Goal: Information Seeking & Learning: Check status

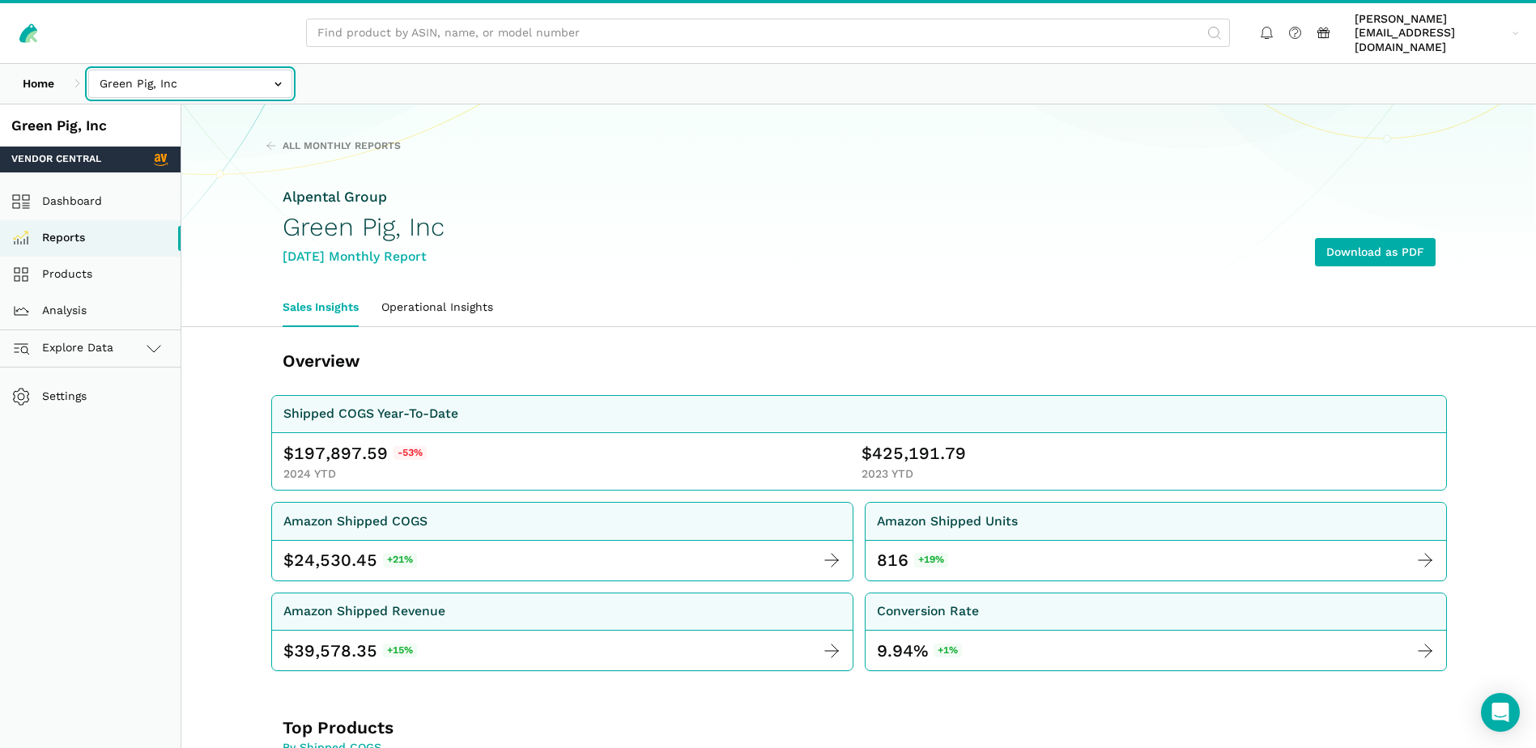
click at [262, 70] on input "text" at bounding box center [190, 84] width 204 height 28
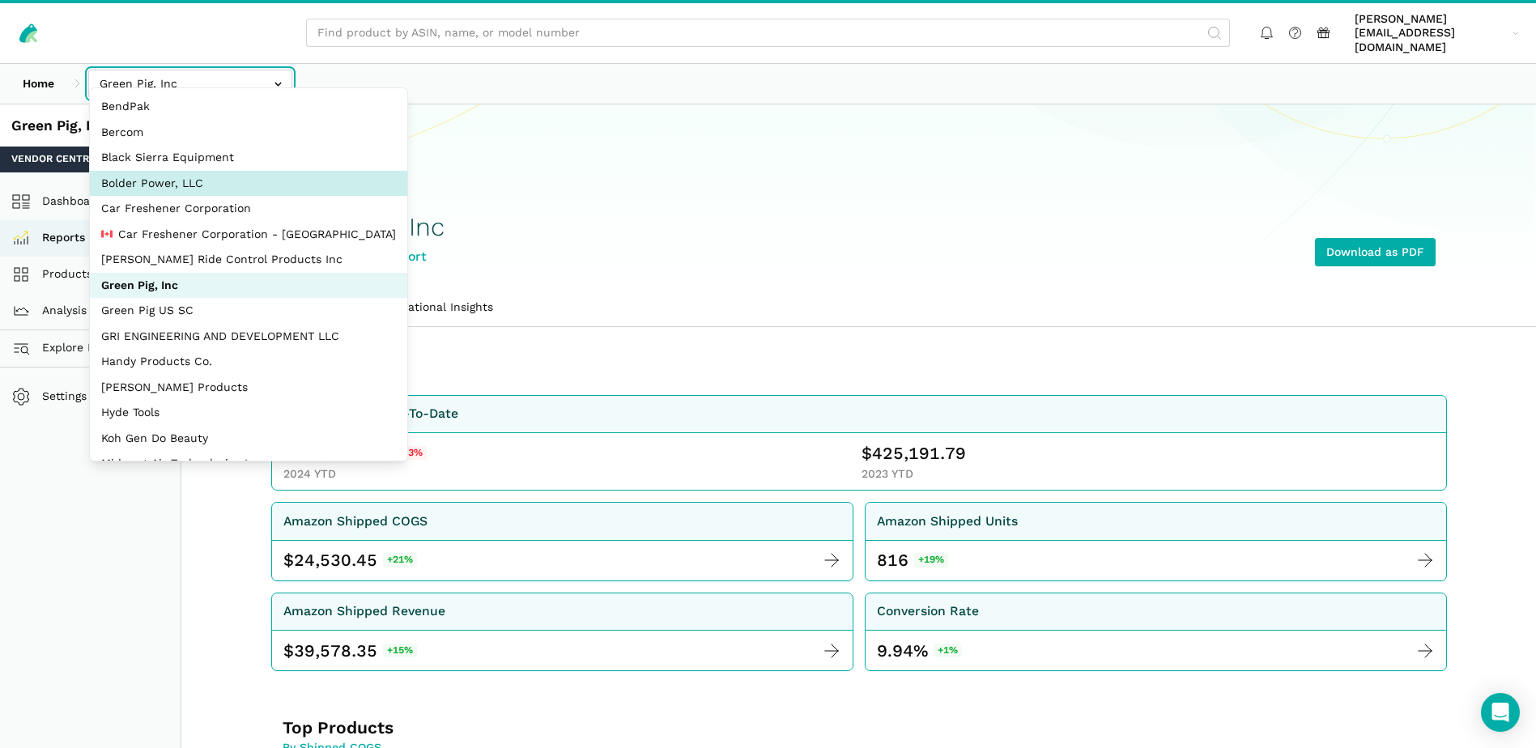
select select "EBNioBWraXHWBq44vMSScS9n"
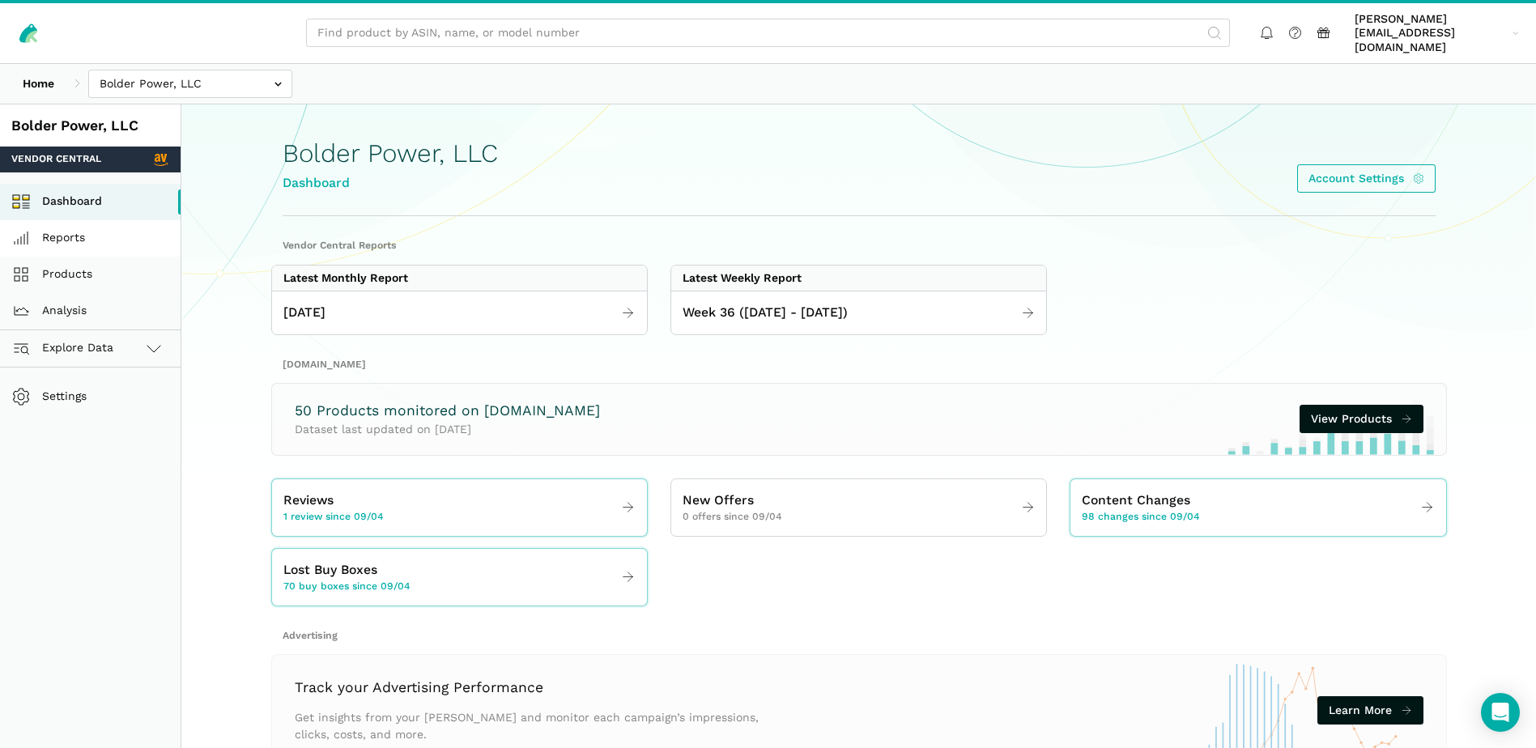
click at [75, 221] on link "Reports" at bounding box center [90, 238] width 181 height 36
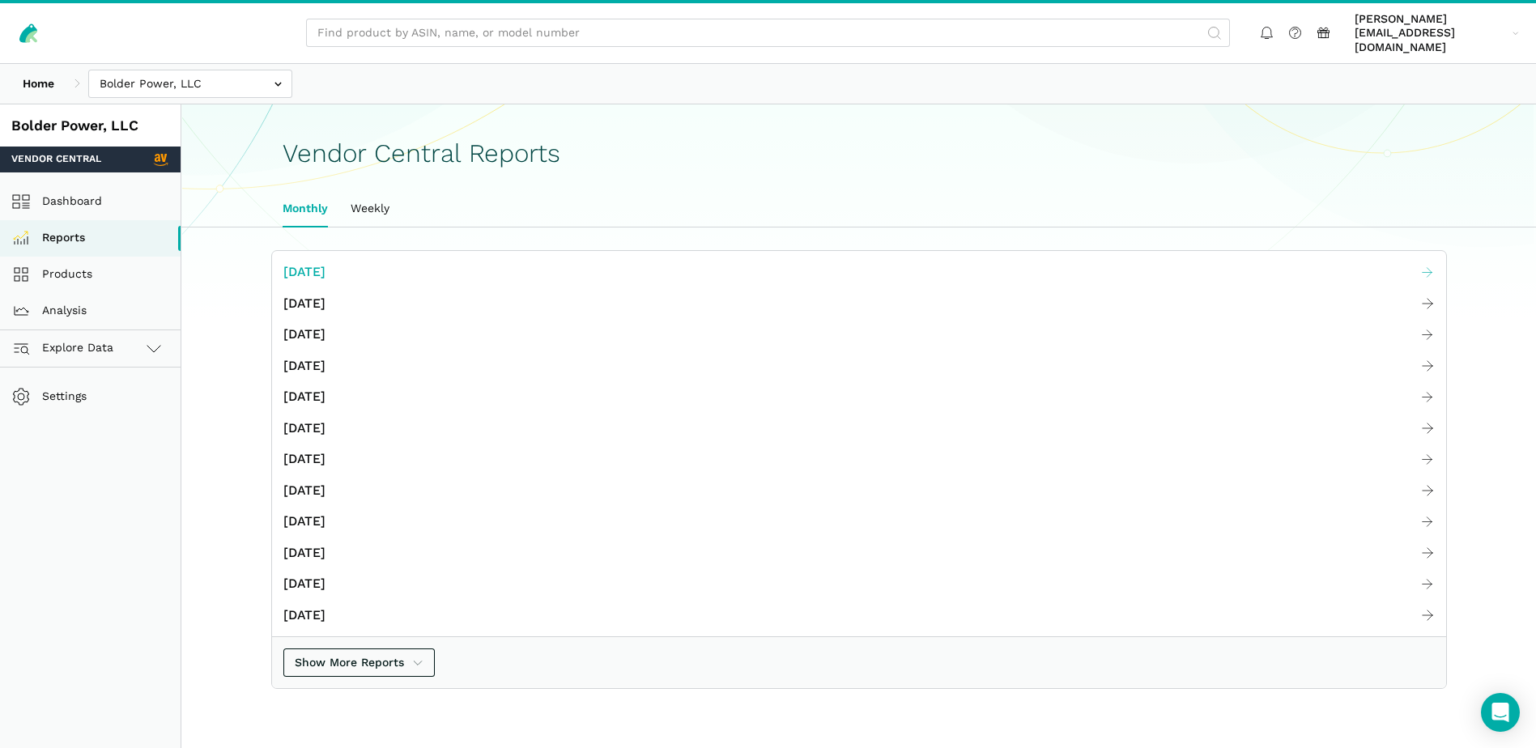
click at [326, 262] on span "[DATE]" at bounding box center [304, 272] width 42 height 20
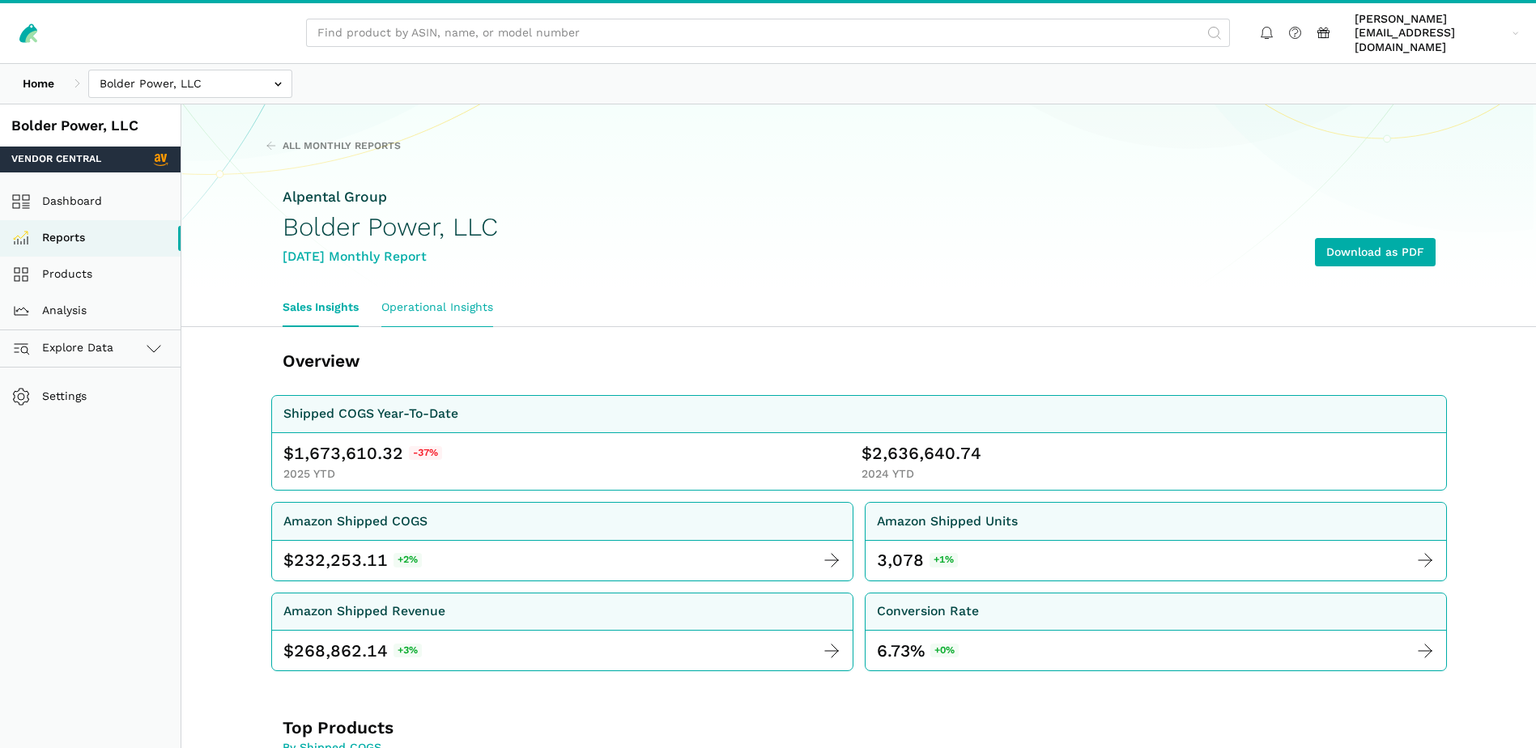
click at [451, 289] on link "Operational Insights" at bounding box center [437, 307] width 134 height 37
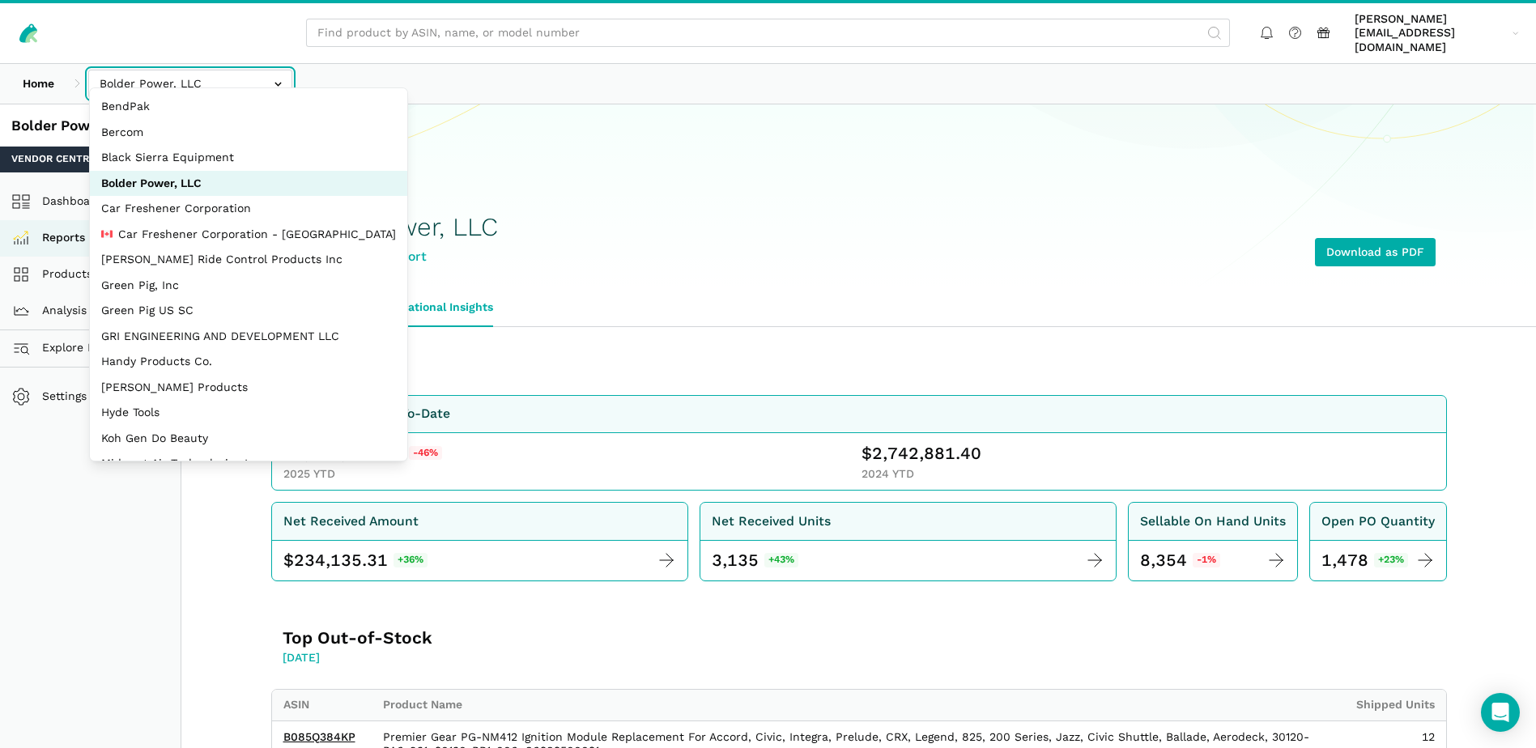
click at [271, 73] on input "text" at bounding box center [190, 84] width 204 height 28
select select "JyuZ269ZTF8CRr8zaTYc2JhH"
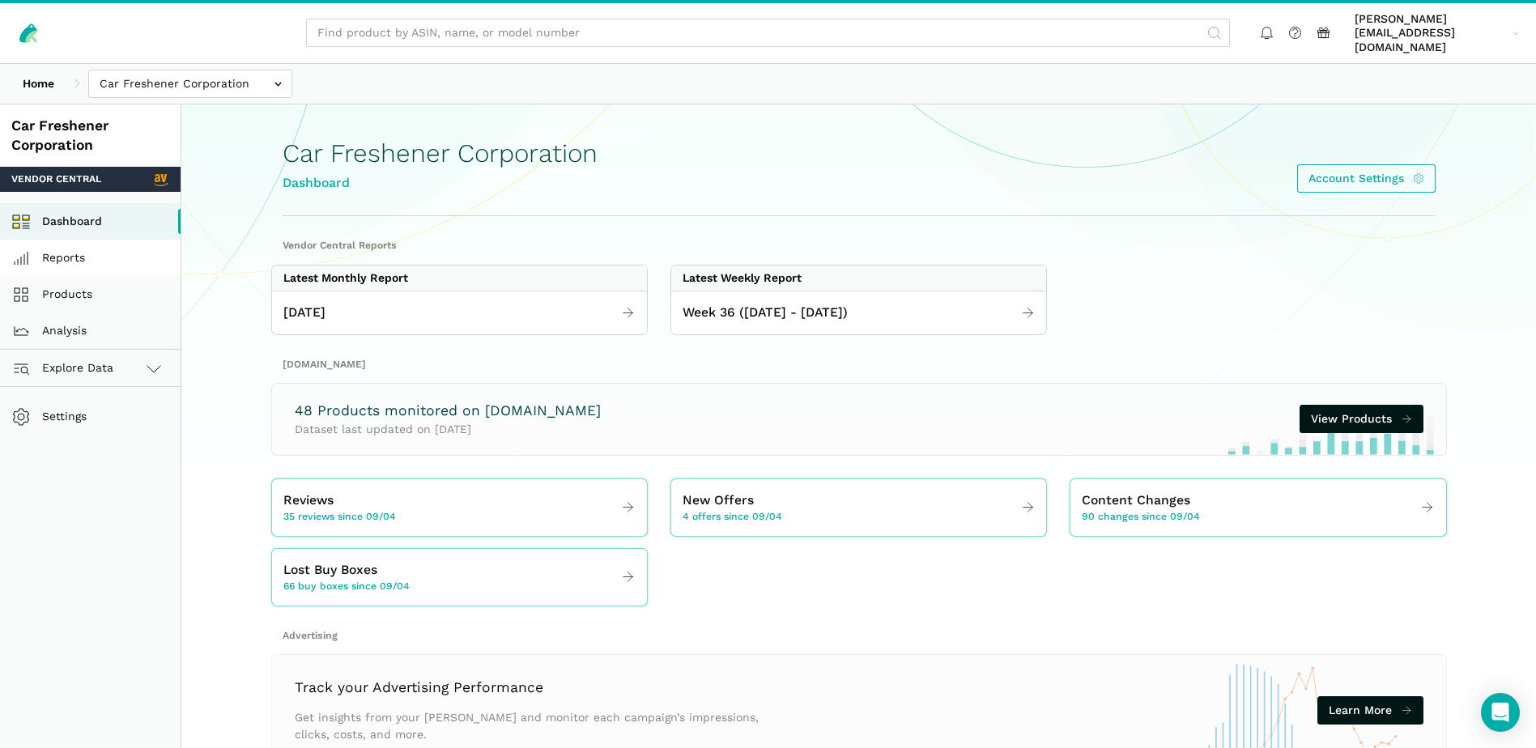
click at [84, 243] on link "Reports" at bounding box center [90, 258] width 181 height 36
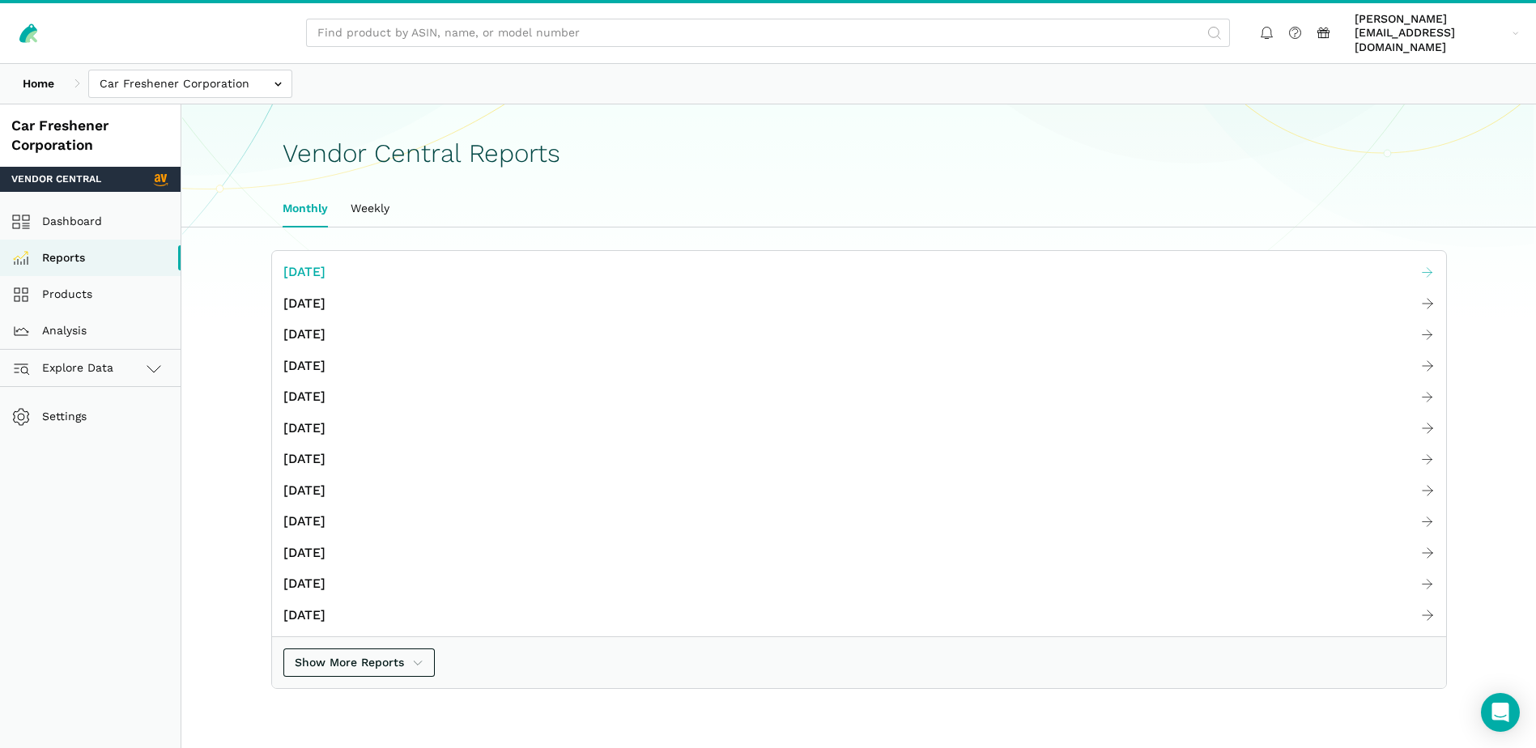
click at [315, 262] on span "[DATE]" at bounding box center [304, 272] width 42 height 20
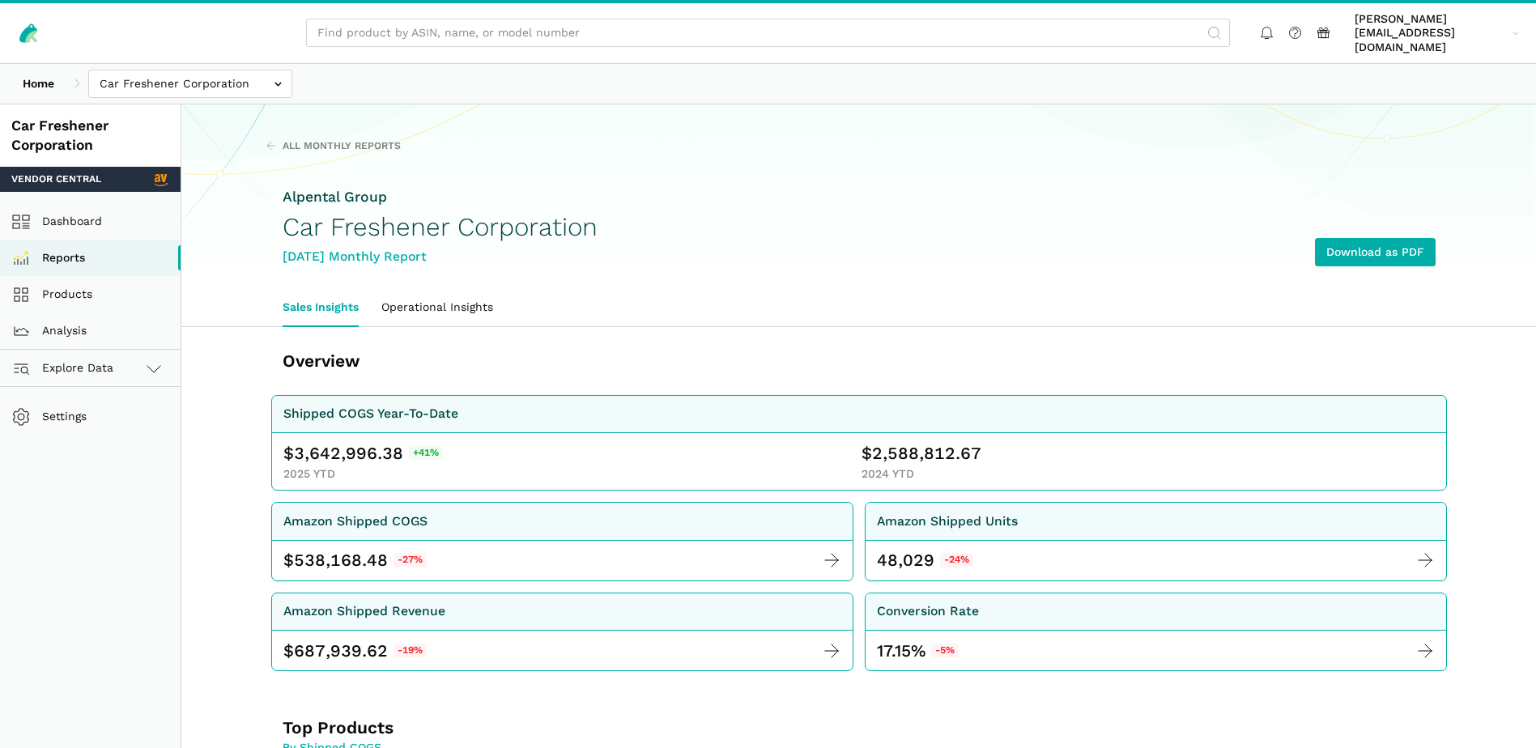
click at [432, 296] on link "Operational Insights" at bounding box center [437, 307] width 134 height 37
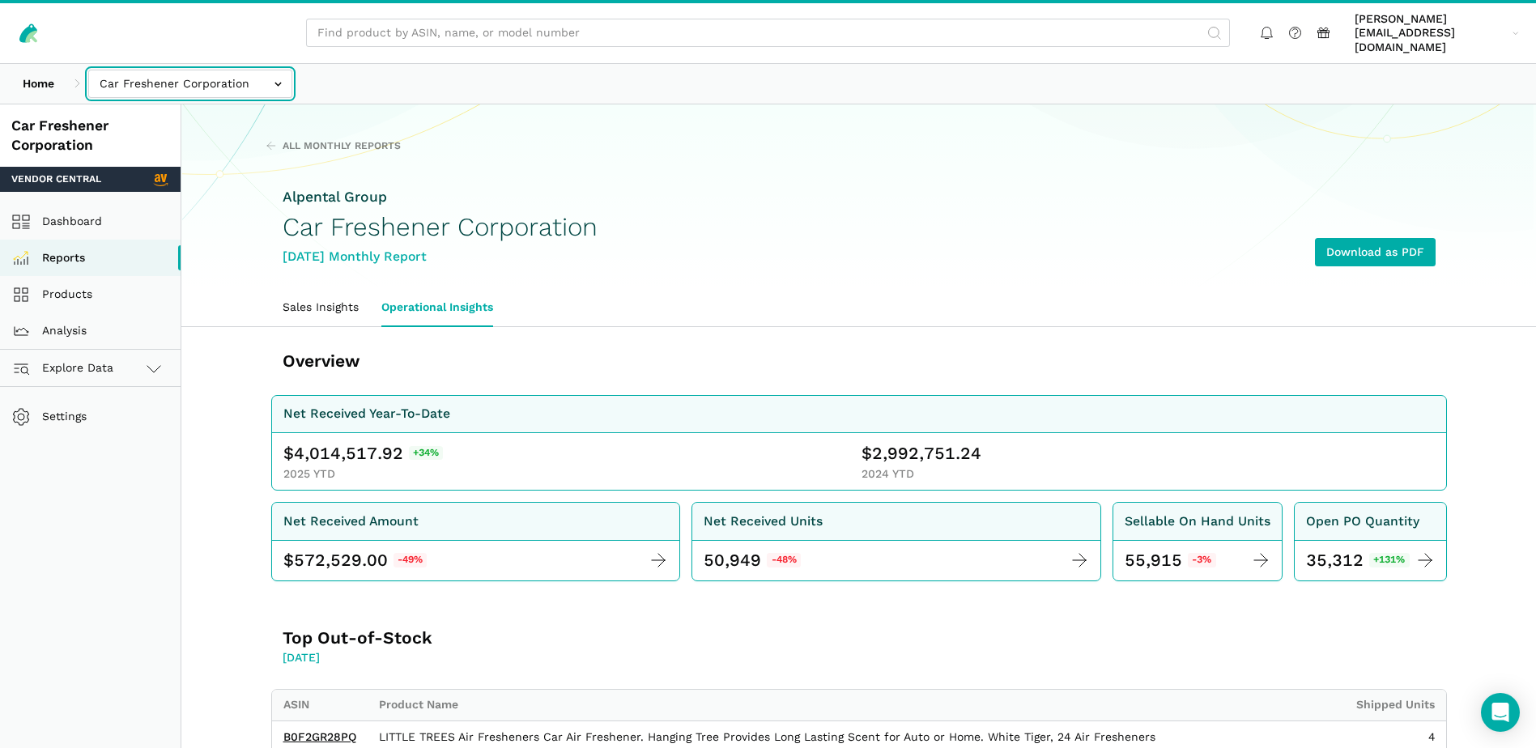
click at [274, 79] on input "text" at bounding box center [190, 84] width 204 height 28
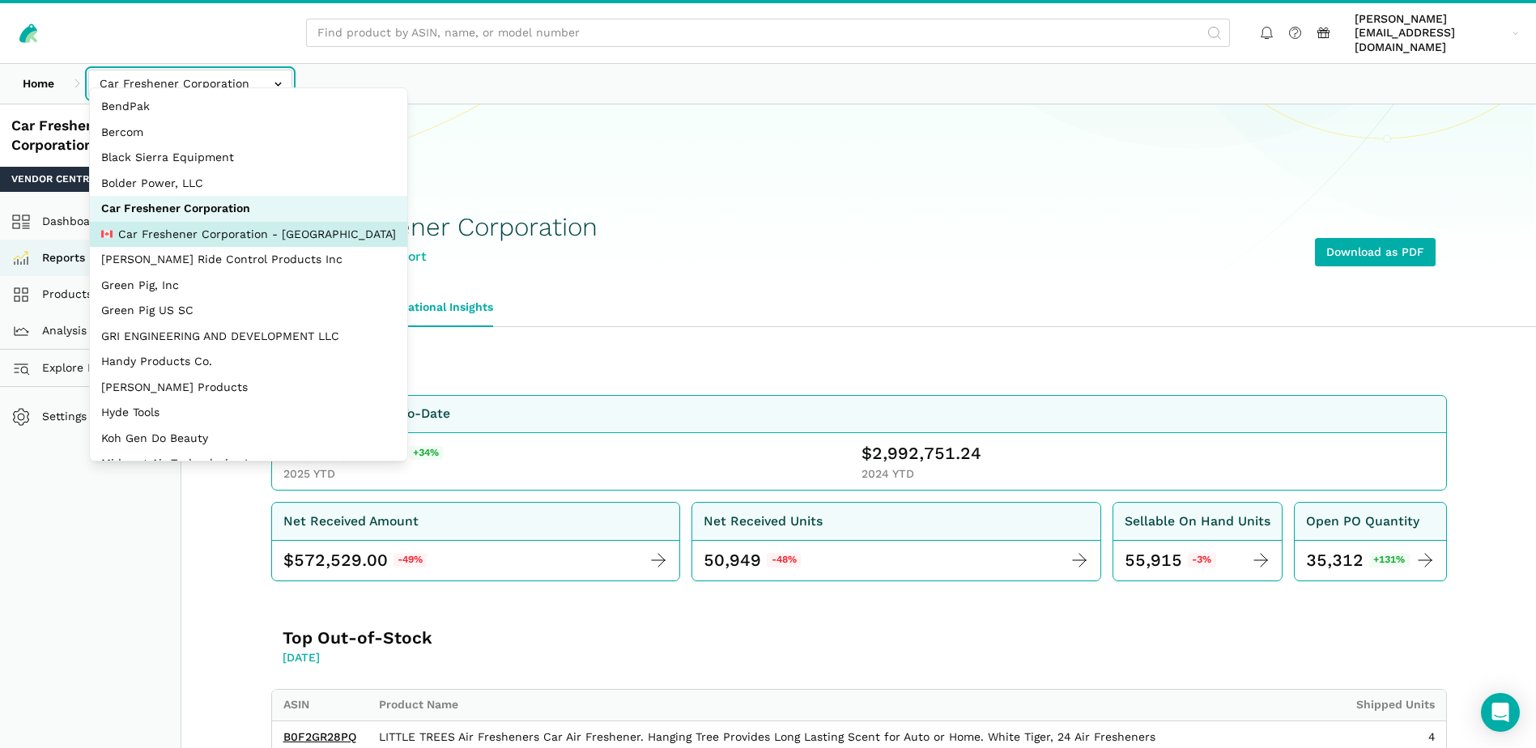
select select "MkN8EkcaB26WsjS8pF97Wcww"
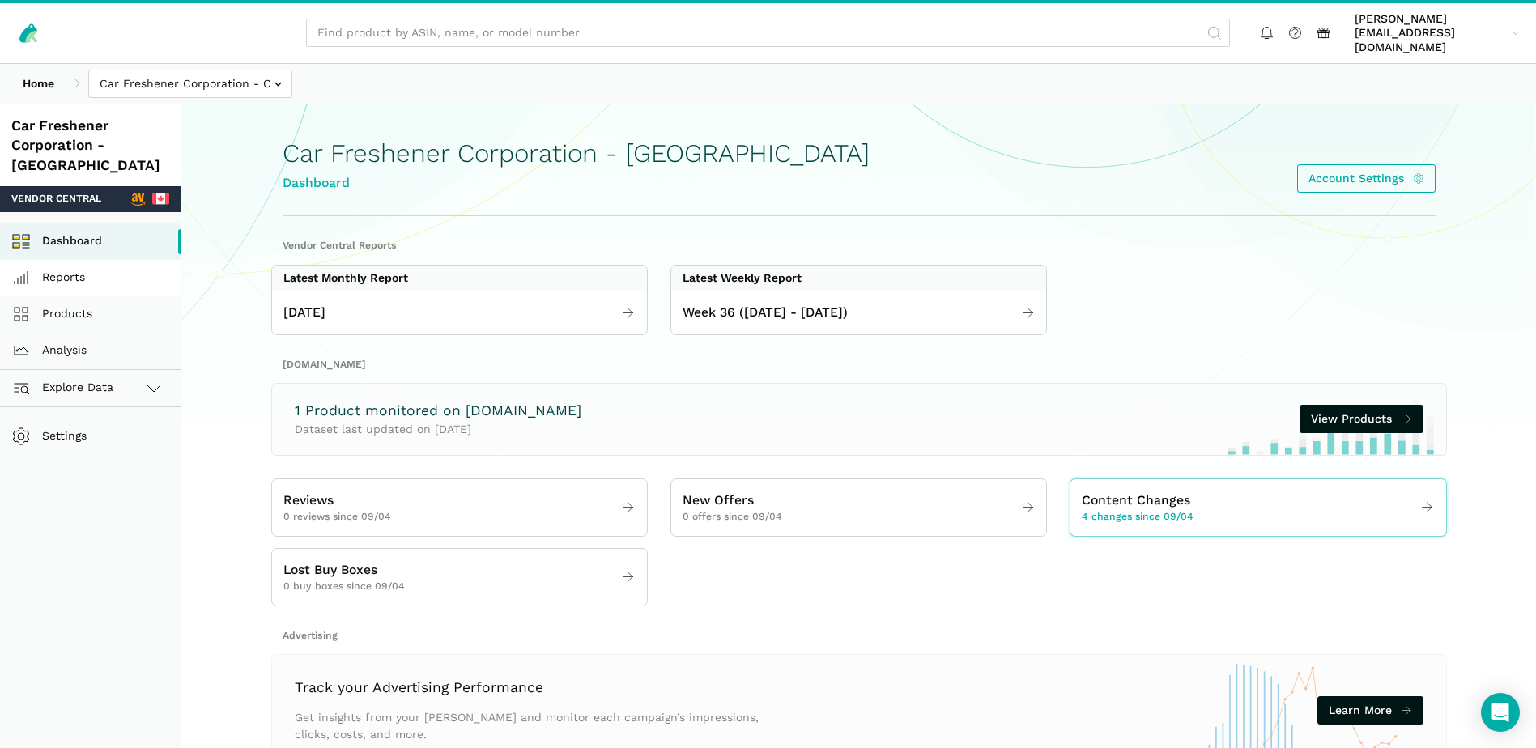
click at [103, 260] on link "Reports" at bounding box center [90, 278] width 181 height 36
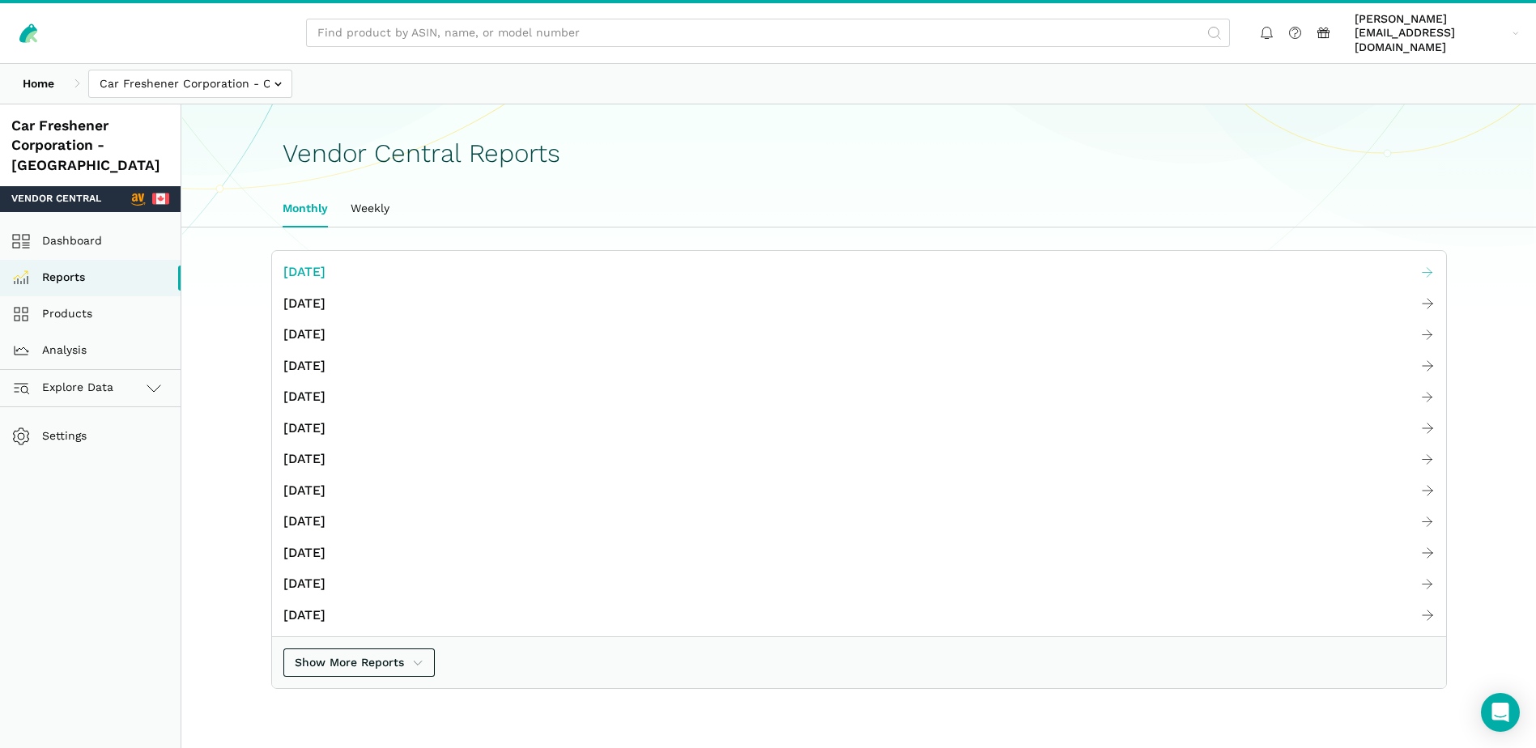
click at [326, 262] on span "[DATE]" at bounding box center [304, 272] width 42 height 20
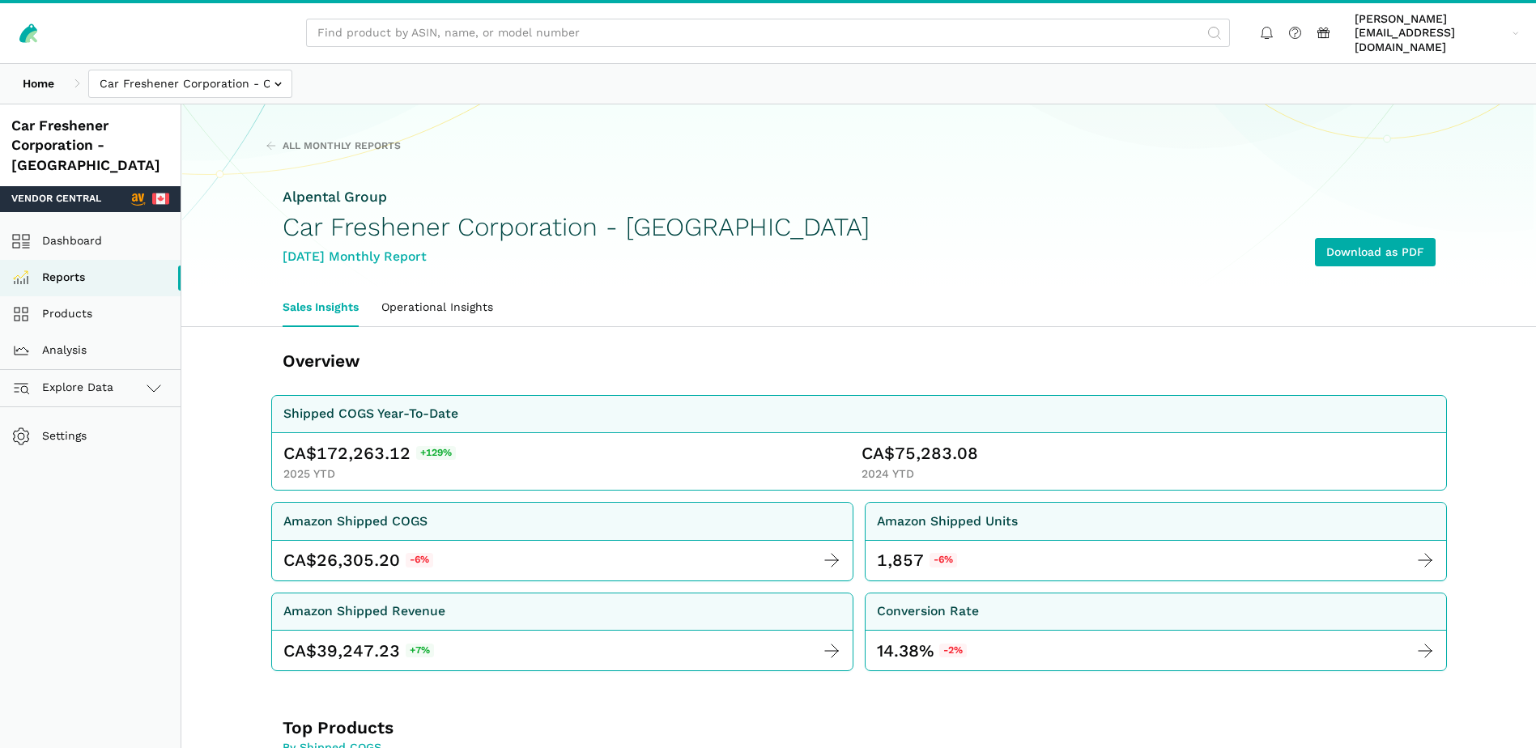
click at [449, 296] on link "Operational Insights" at bounding box center [437, 307] width 134 height 37
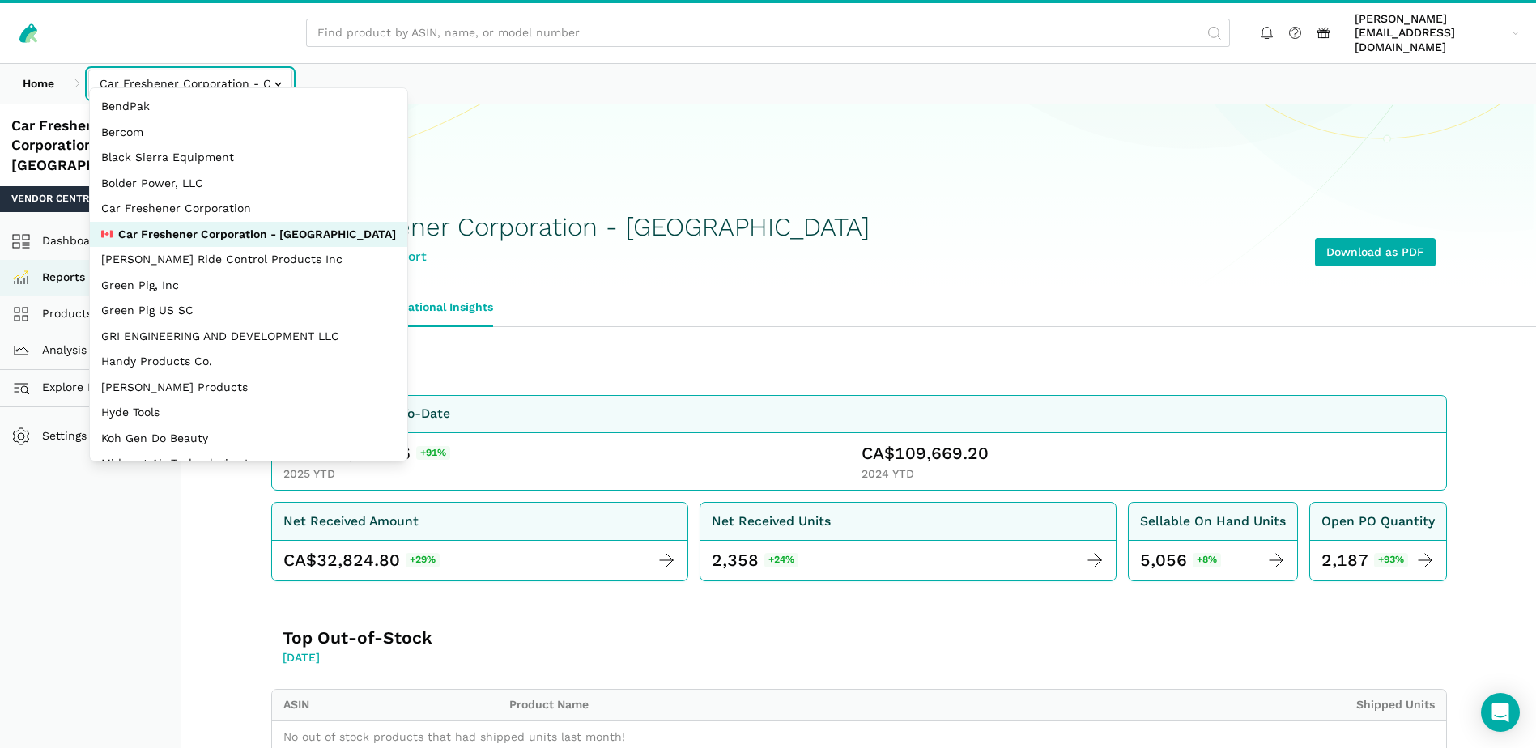
click at [275, 72] on input "text" at bounding box center [190, 84] width 204 height 28
select select "Ko8rakMGZtY1QjyruUJxwLwP"
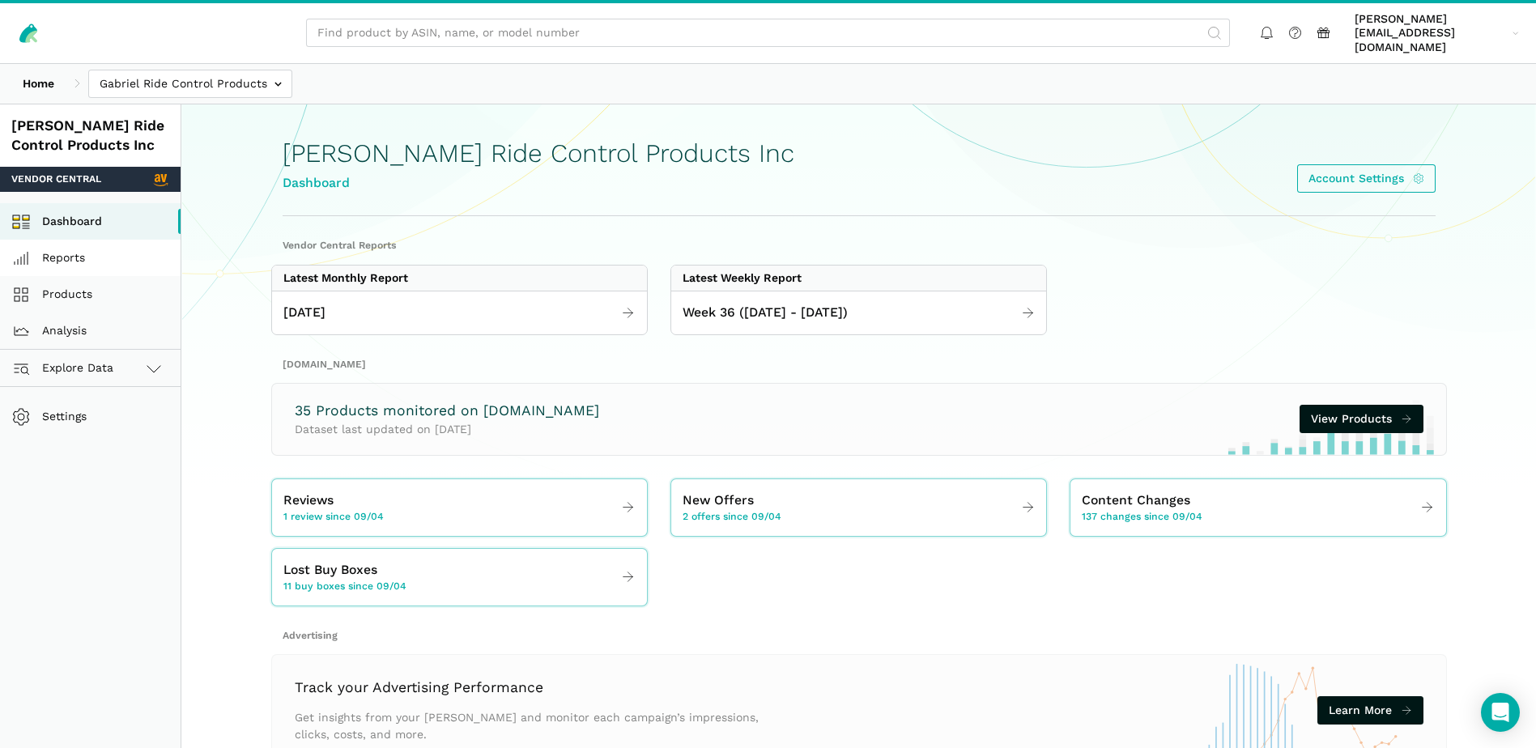
click at [75, 245] on link "Reports" at bounding box center [90, 258] width 181 height 36
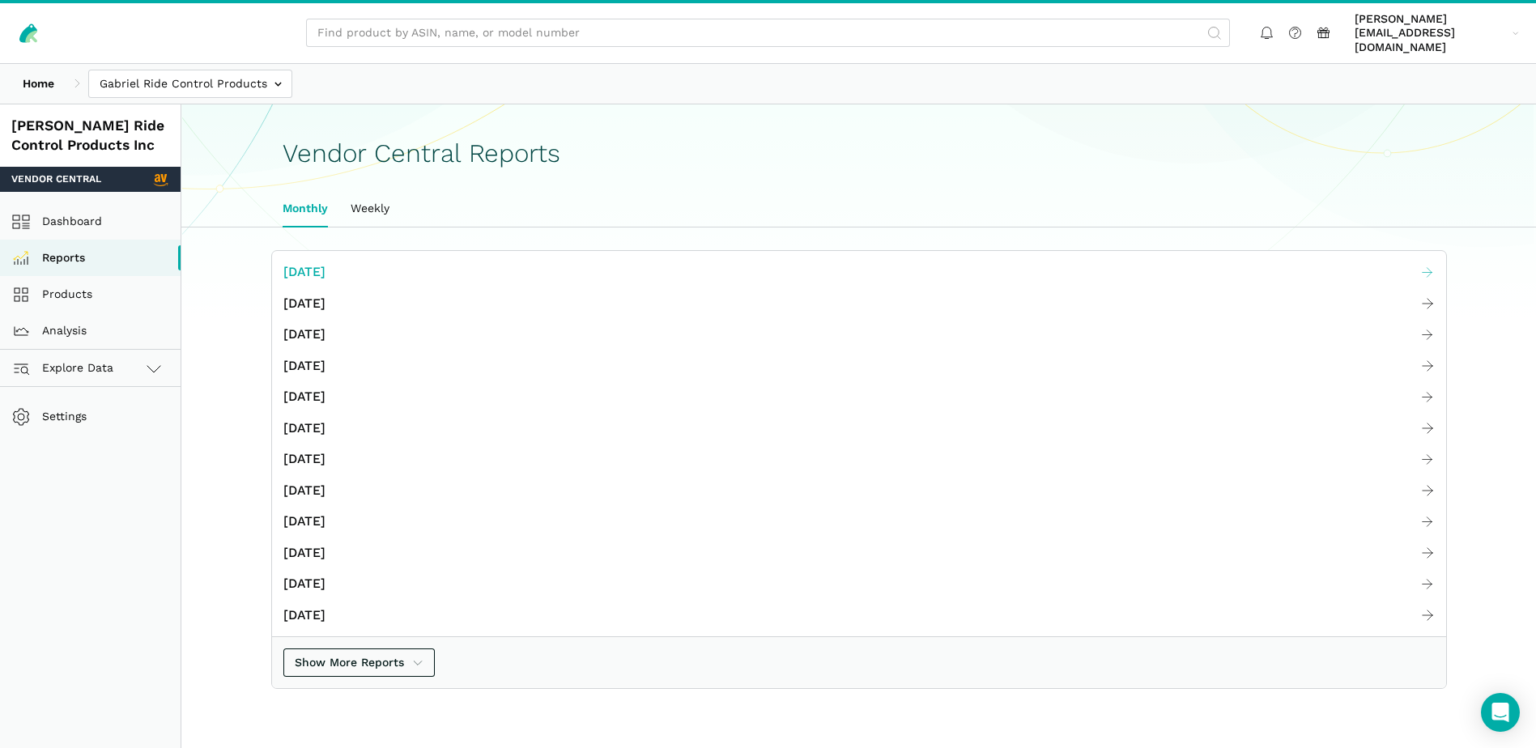
click at [305, 262] on span "[DATE]" at bounding box center [304, 272] width 42 height 20
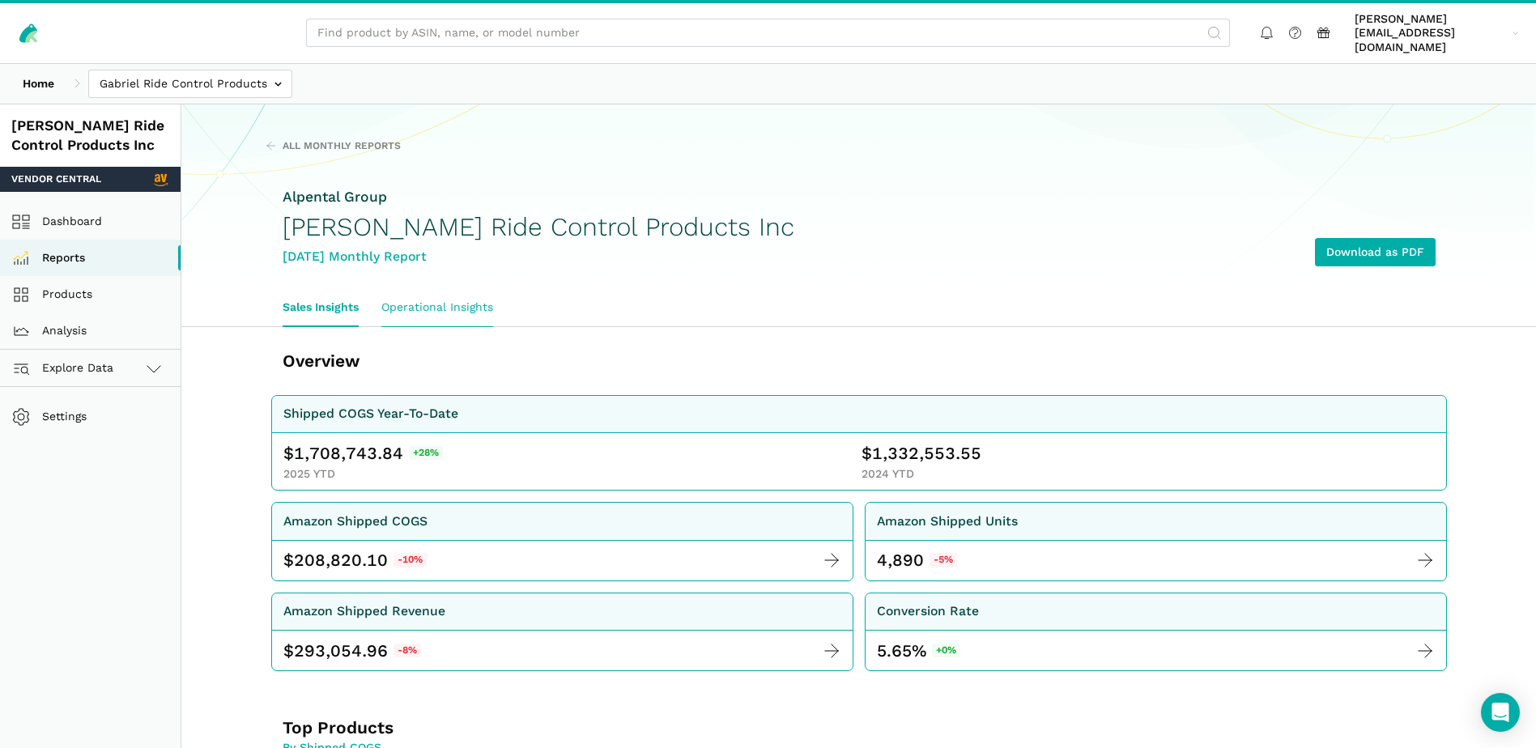
click at [434, 292] on link "Operational Insights" at bounding box center [437, 307] width 134 height 37
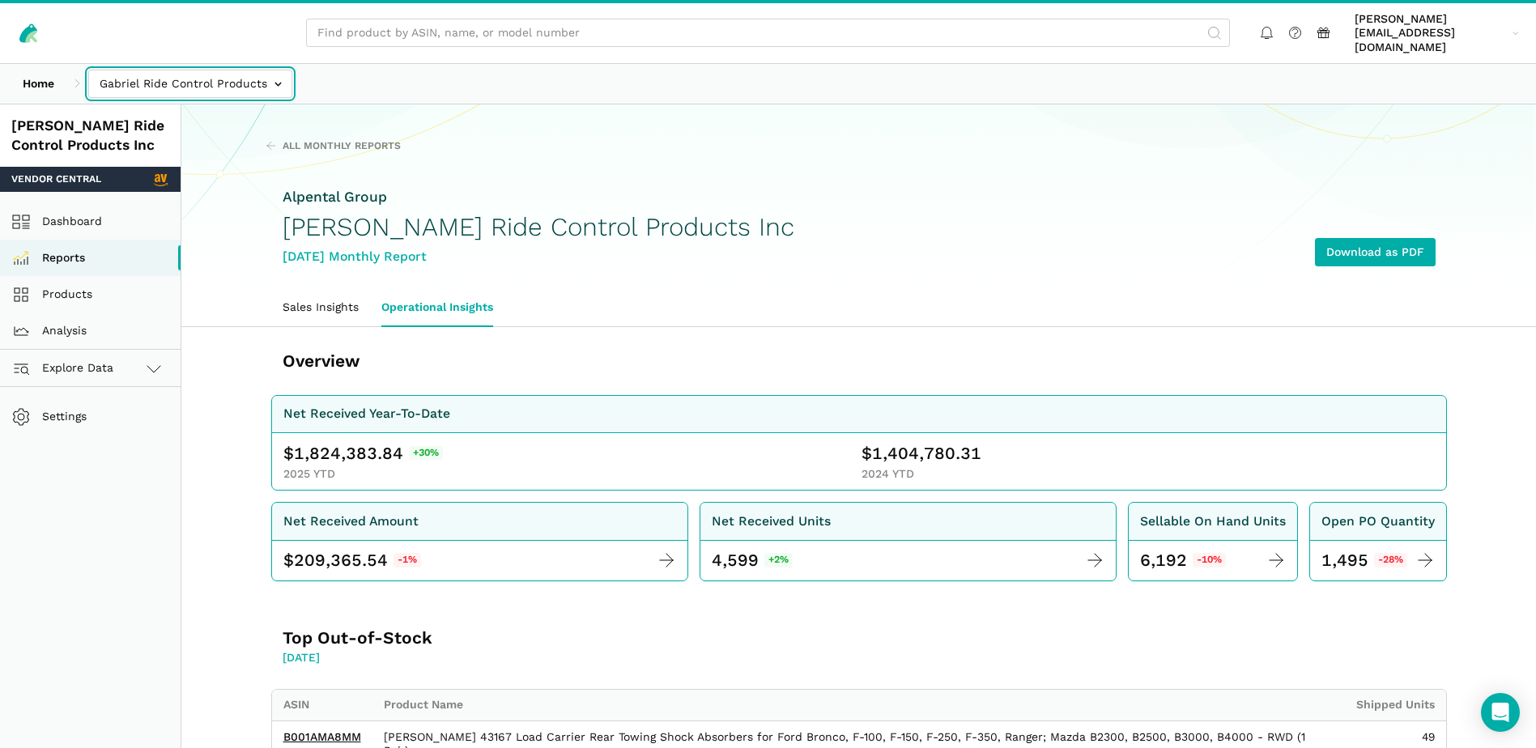
click at [281, 74] on input "text" at bounding box center [190, 84] width 204 height 28
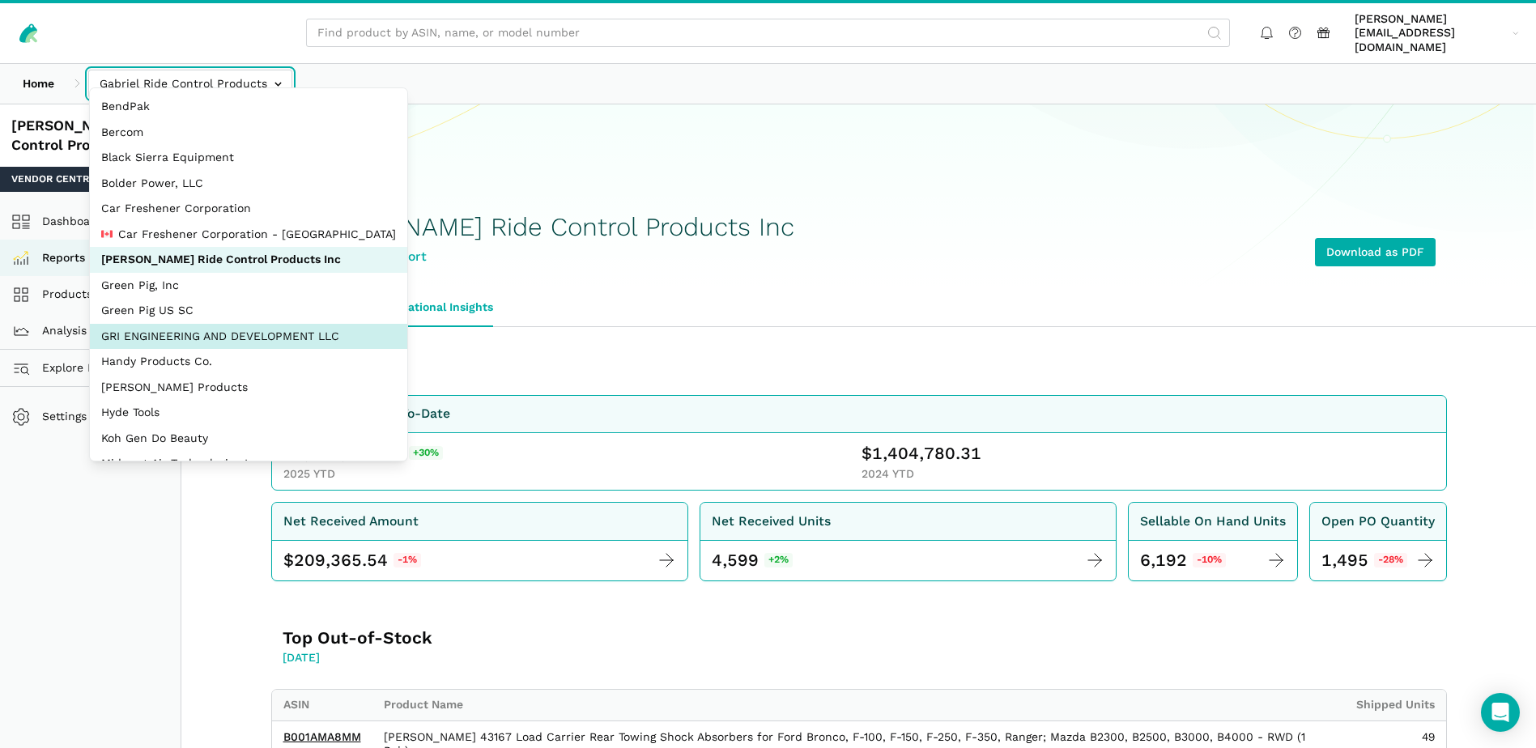
select select "Hei8wDUEZnK8pJhs1ysxCZLc"
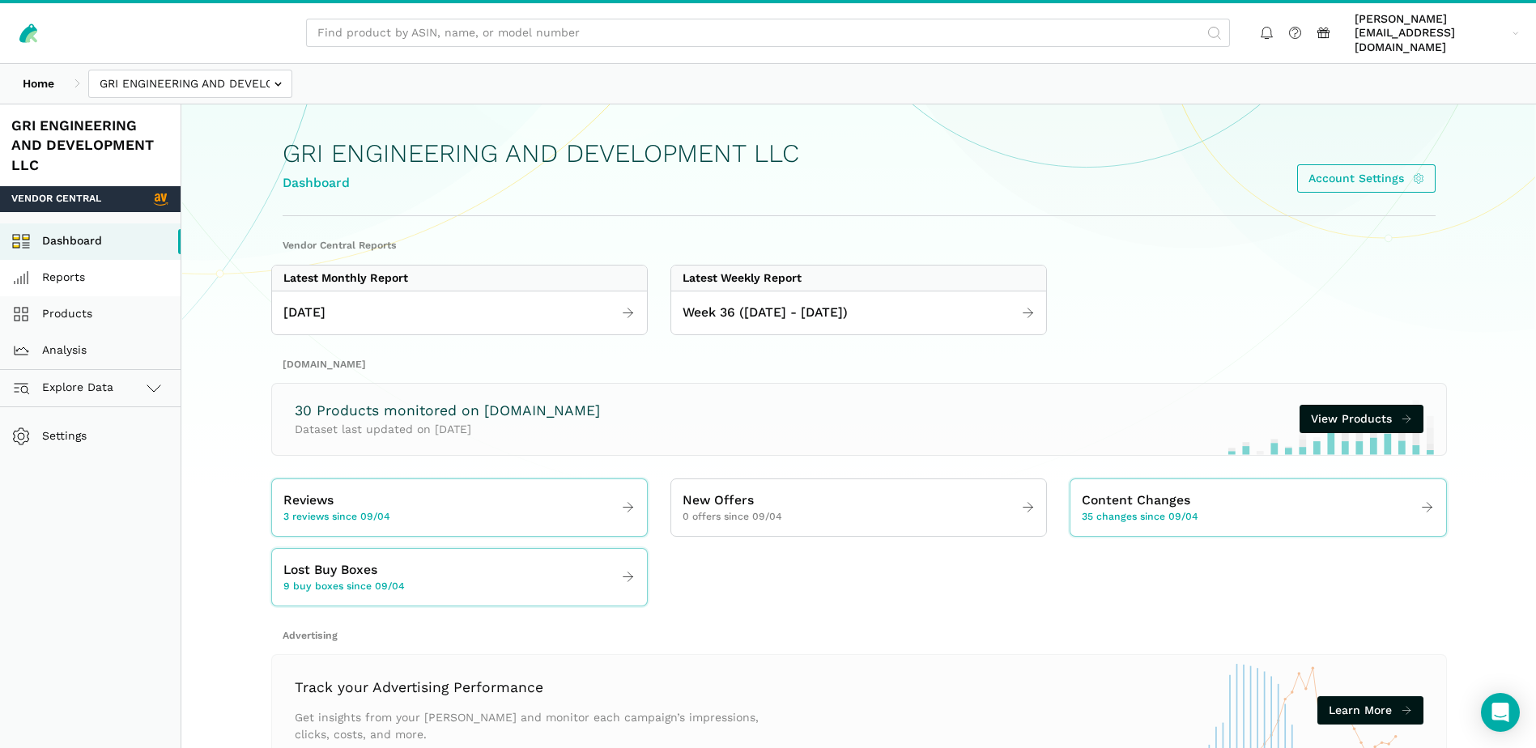
click at [83, 260] on link "Reports" at bounding box center [90, 278] width 181 height 36
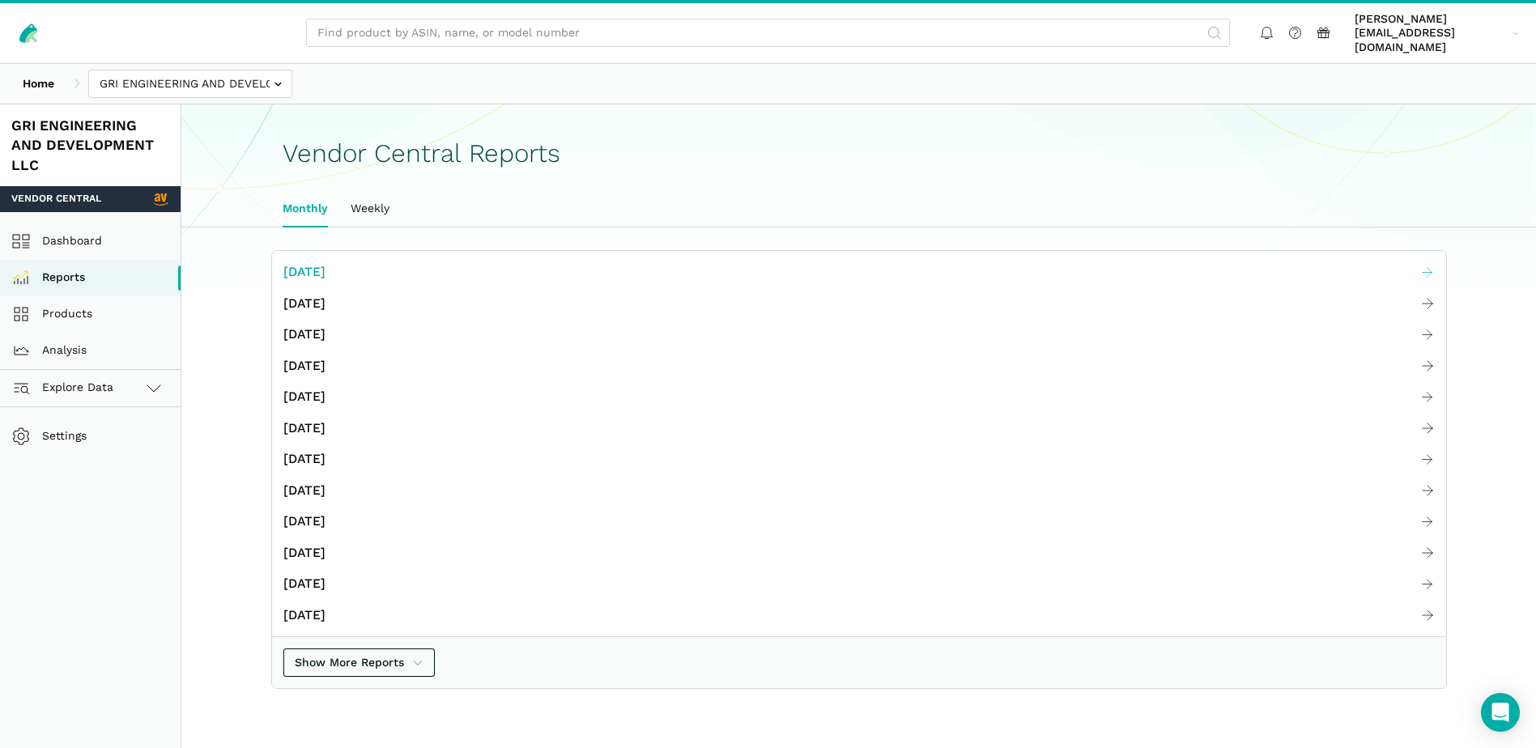
click at [313, 262] on span "[DATE]" at bounding box center [304, 272] width 42 height 20
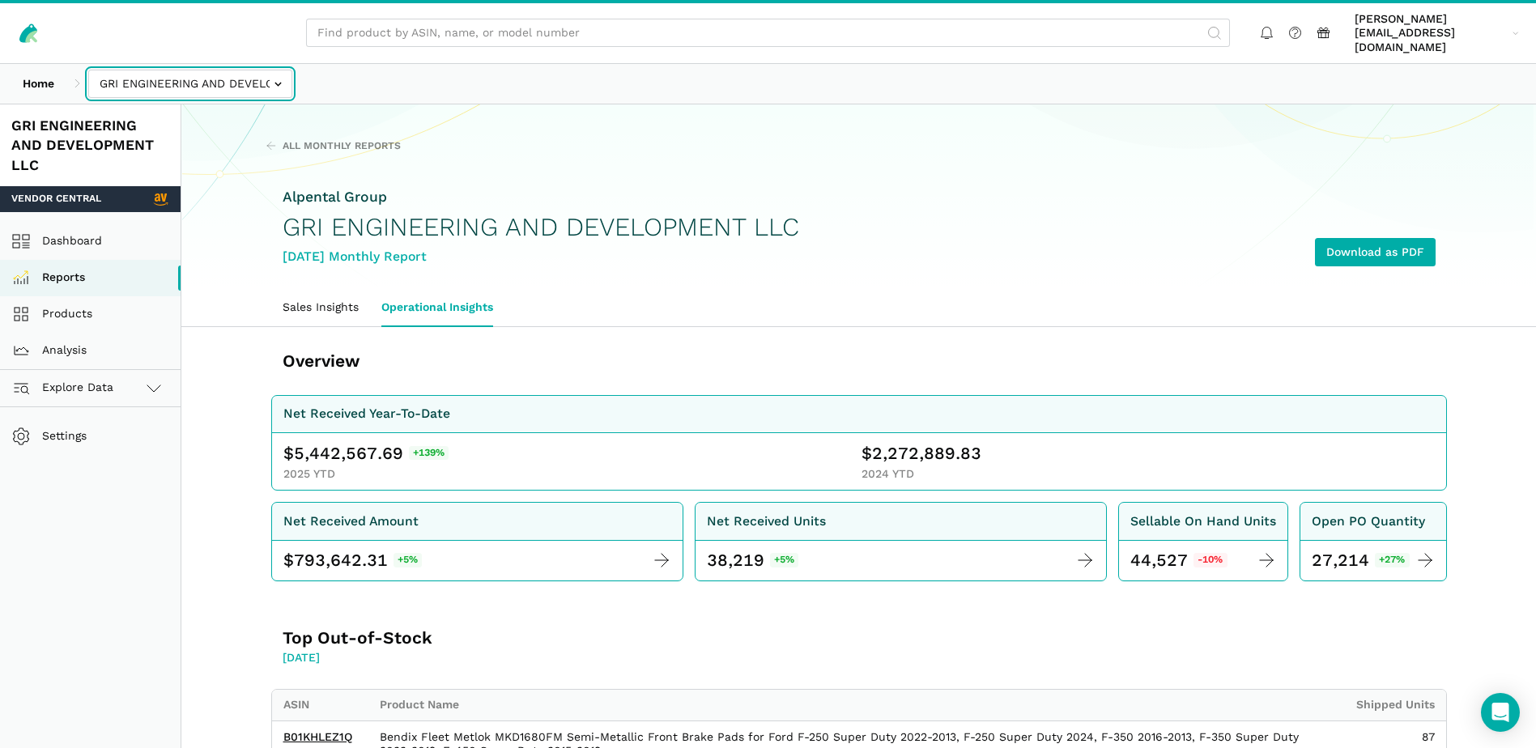
click at [269, 70] on input "text" at bounding box center [190, 84] width 204 height 28
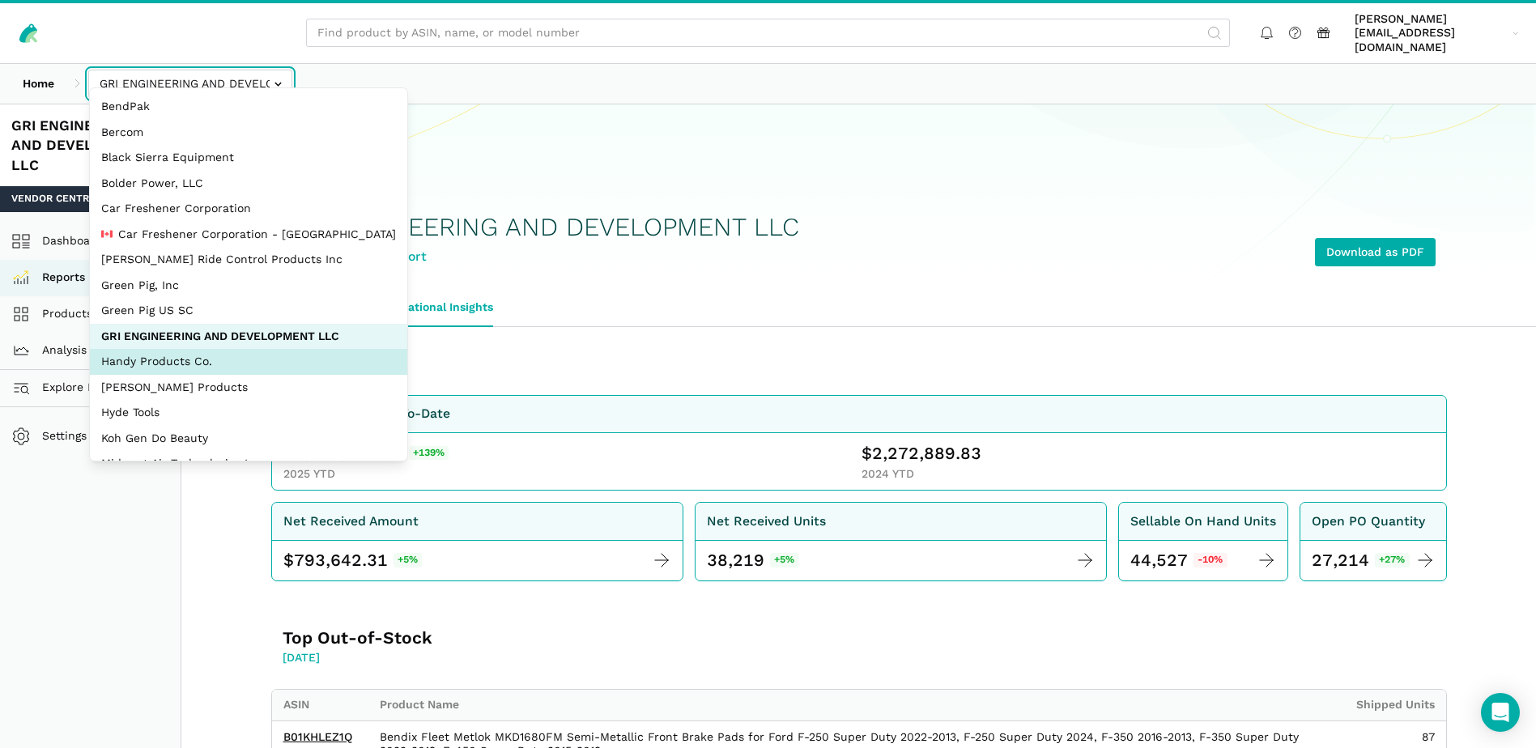
select select "CqTujhqeoQR3ft3w2pJa8MCJ"
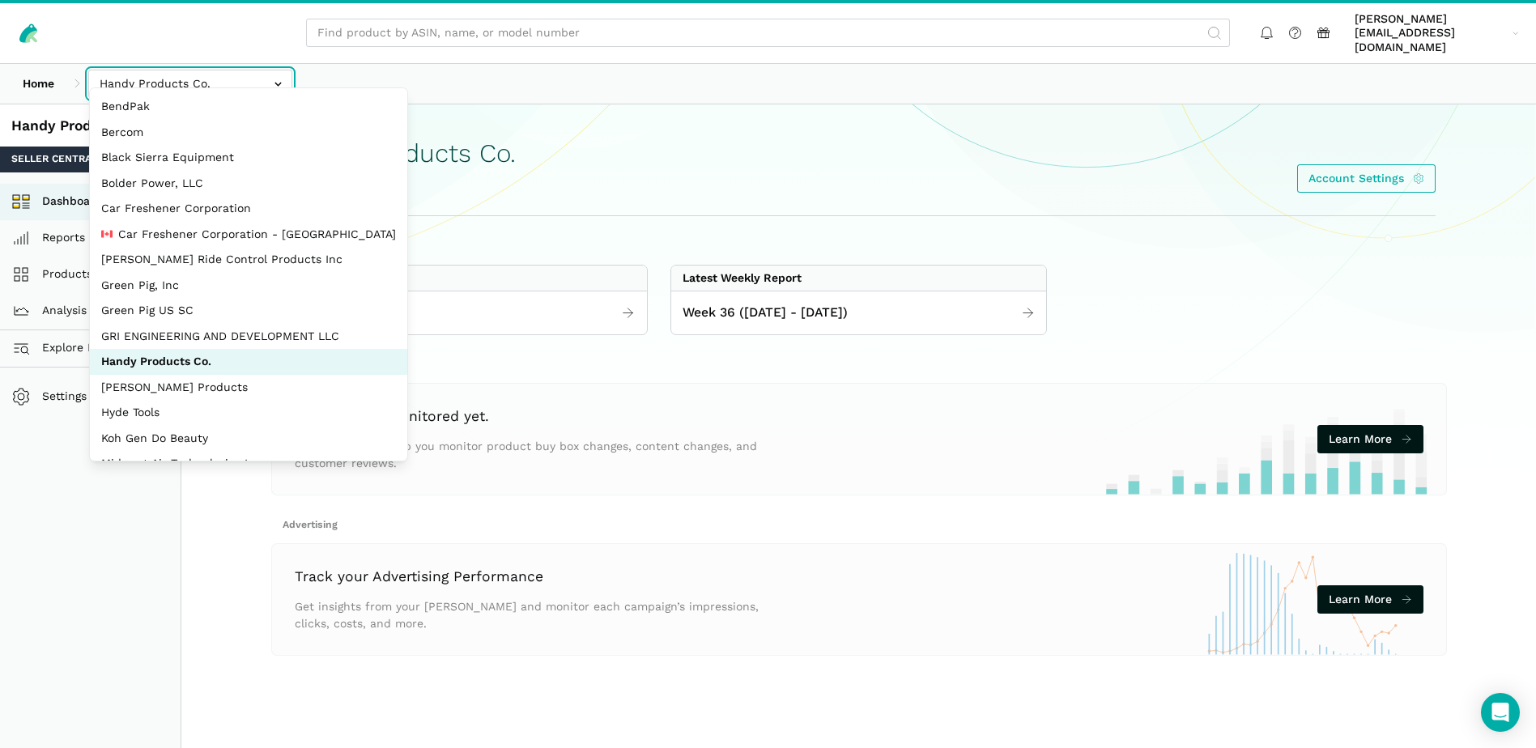
click at [269, 72] on input "text" at bounding box center [190, 84] width 204 height 28
select select "bYbTYo3HXWRCsidytvYJ1e2X"
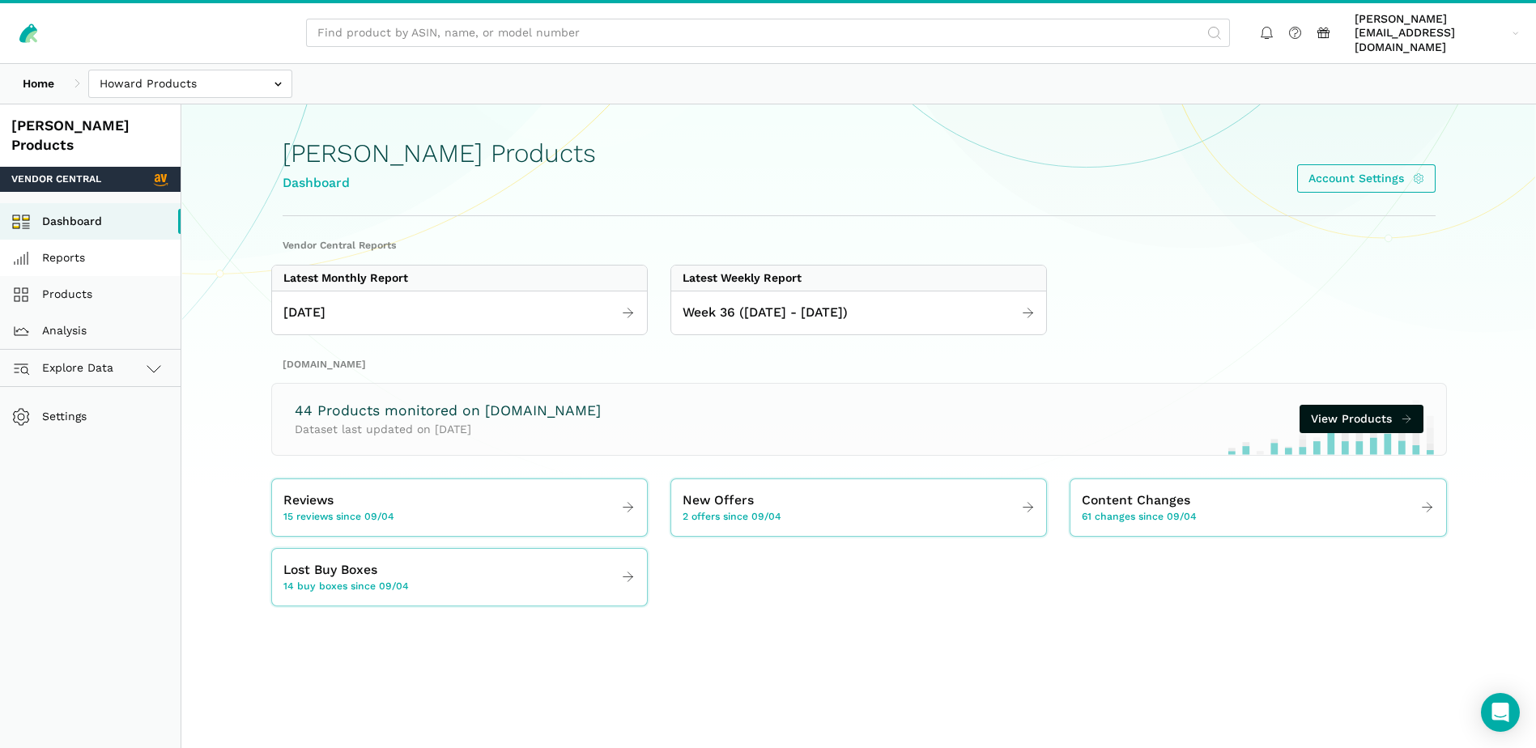
click at [66, 240] on link "Reports" at bounding box center [90, 258] width 181 height 36
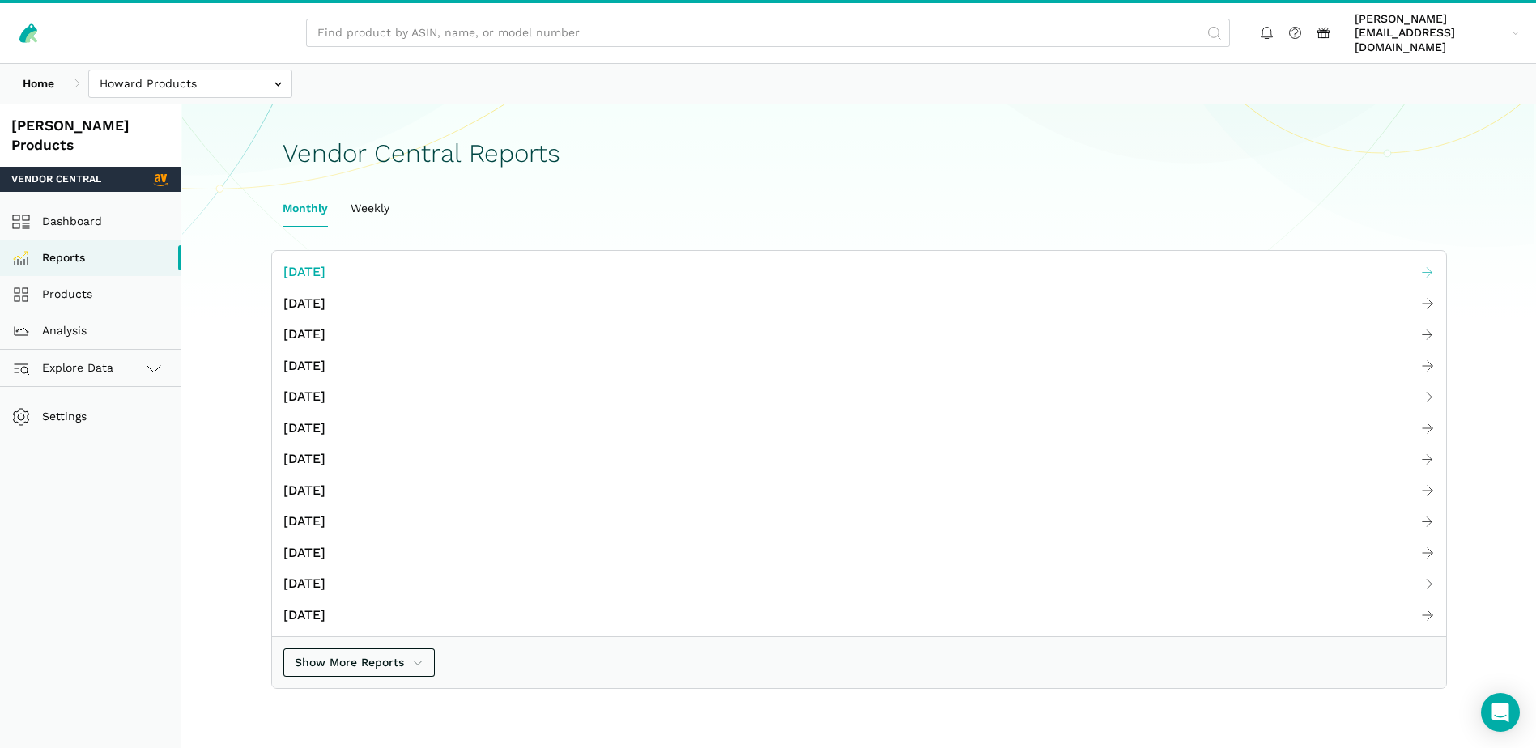
click at [324, 262] on span "[DATE]" at bounding box center [304, 272] width 42 height 20
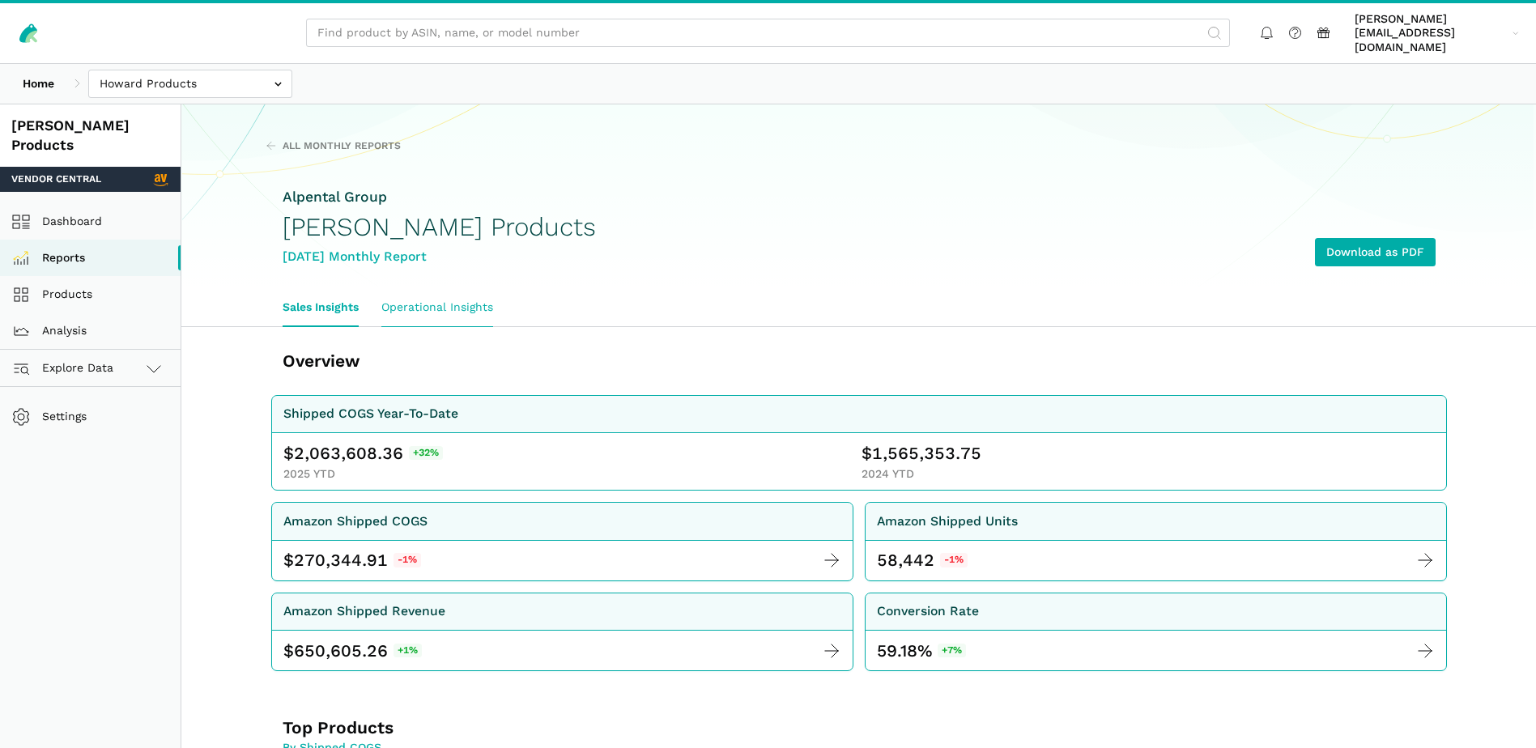
click at [482, 292] on link "Operational Insights" at bounding box center [437, 307] width 134 height 37
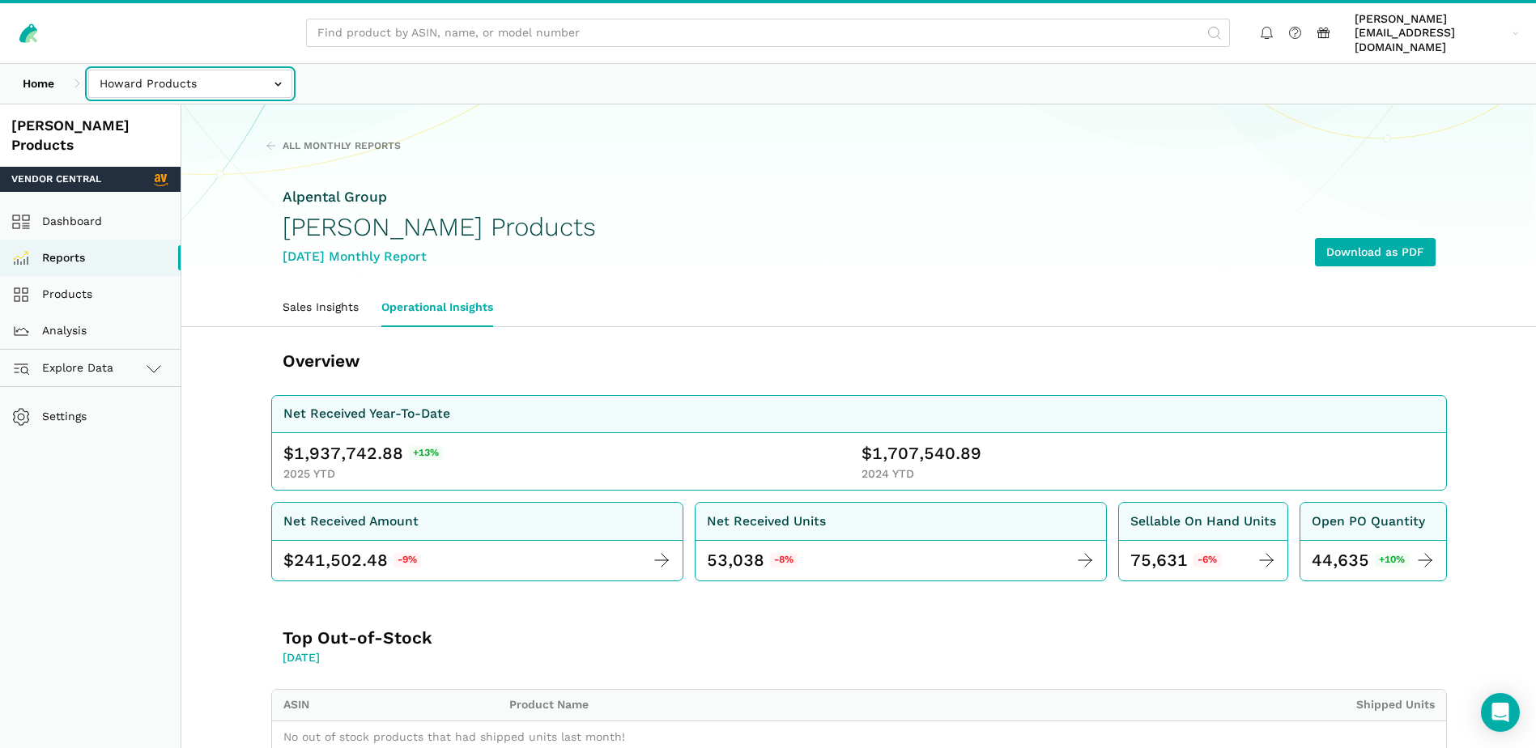
click at [260, 75] on input "text" at bounding box center [190, 84] width 204 height 28
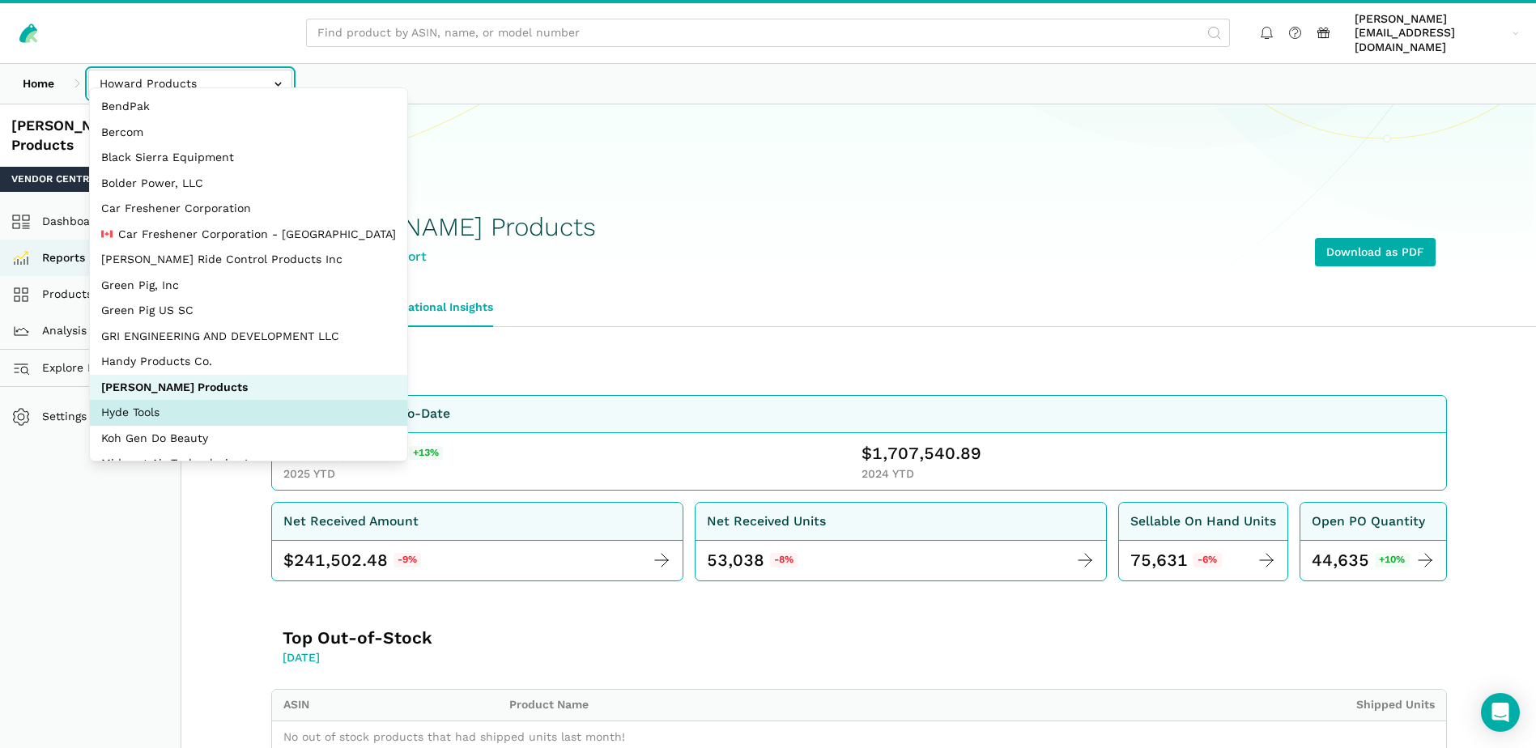
select select "QgUcRZ8TGAhVVPYC2ZoWPij6"
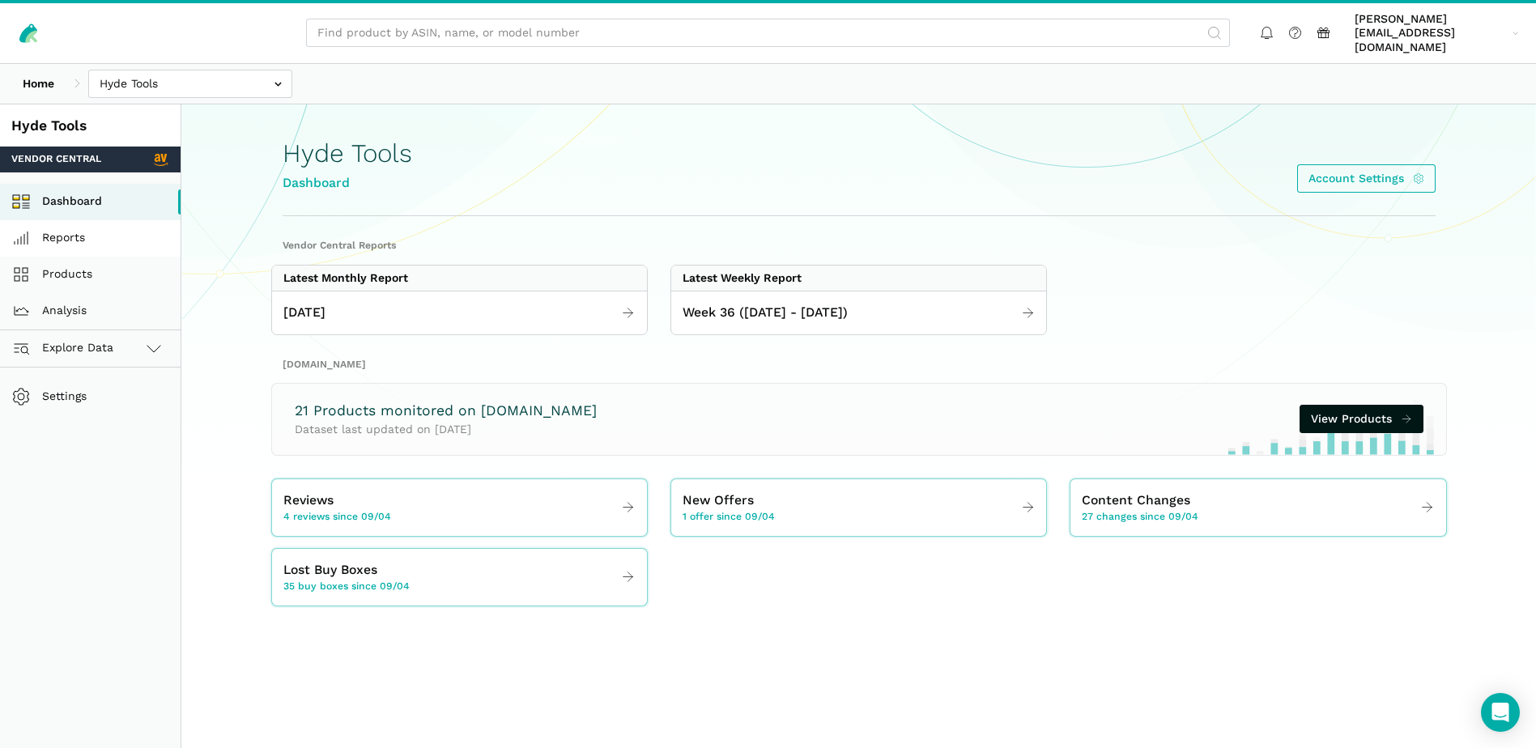
click at [72, 222] on link "Reports" at bounding box center [90, 238] width 181 height 36
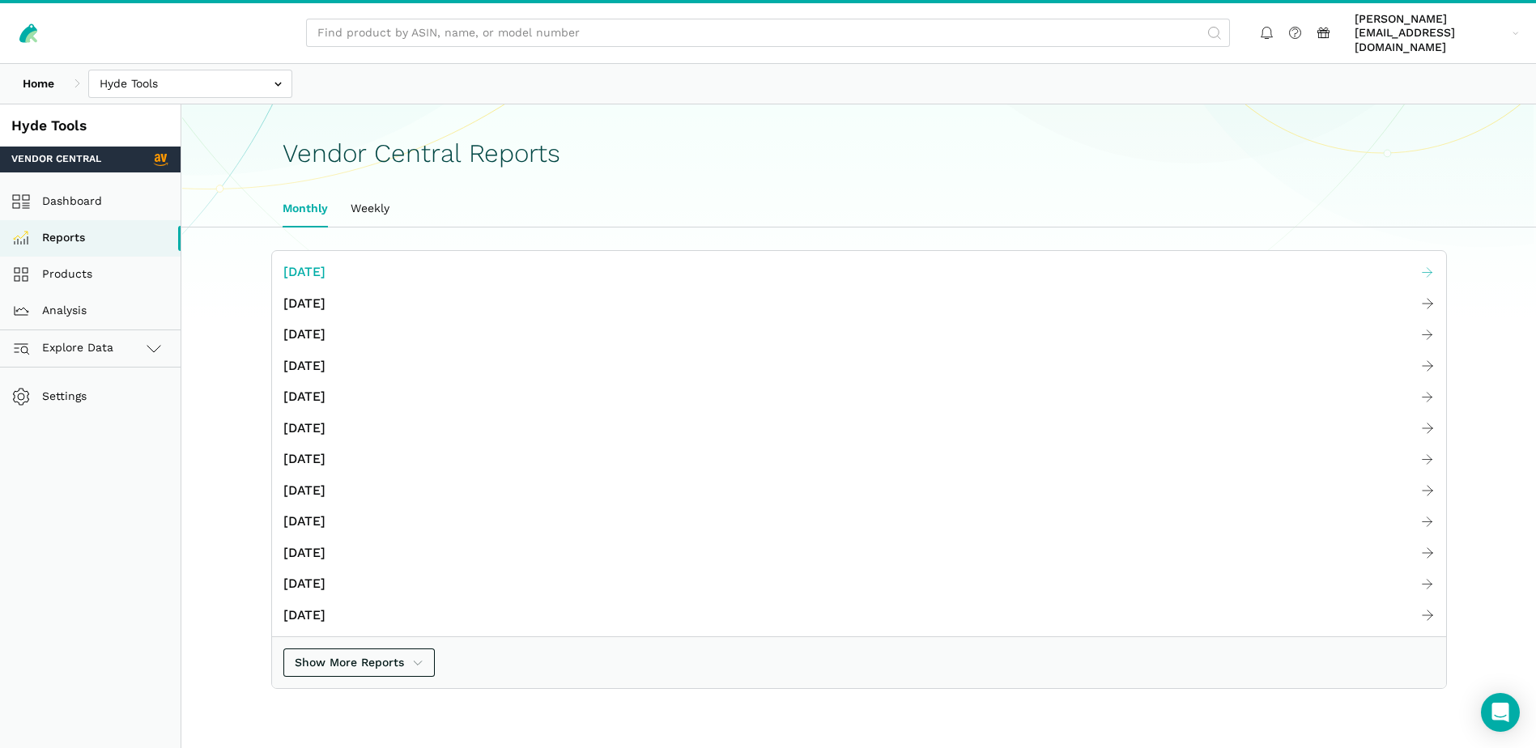
click at [326, 262] on span "[DATE]" at bounding box center [304, 272] width 42 height 20
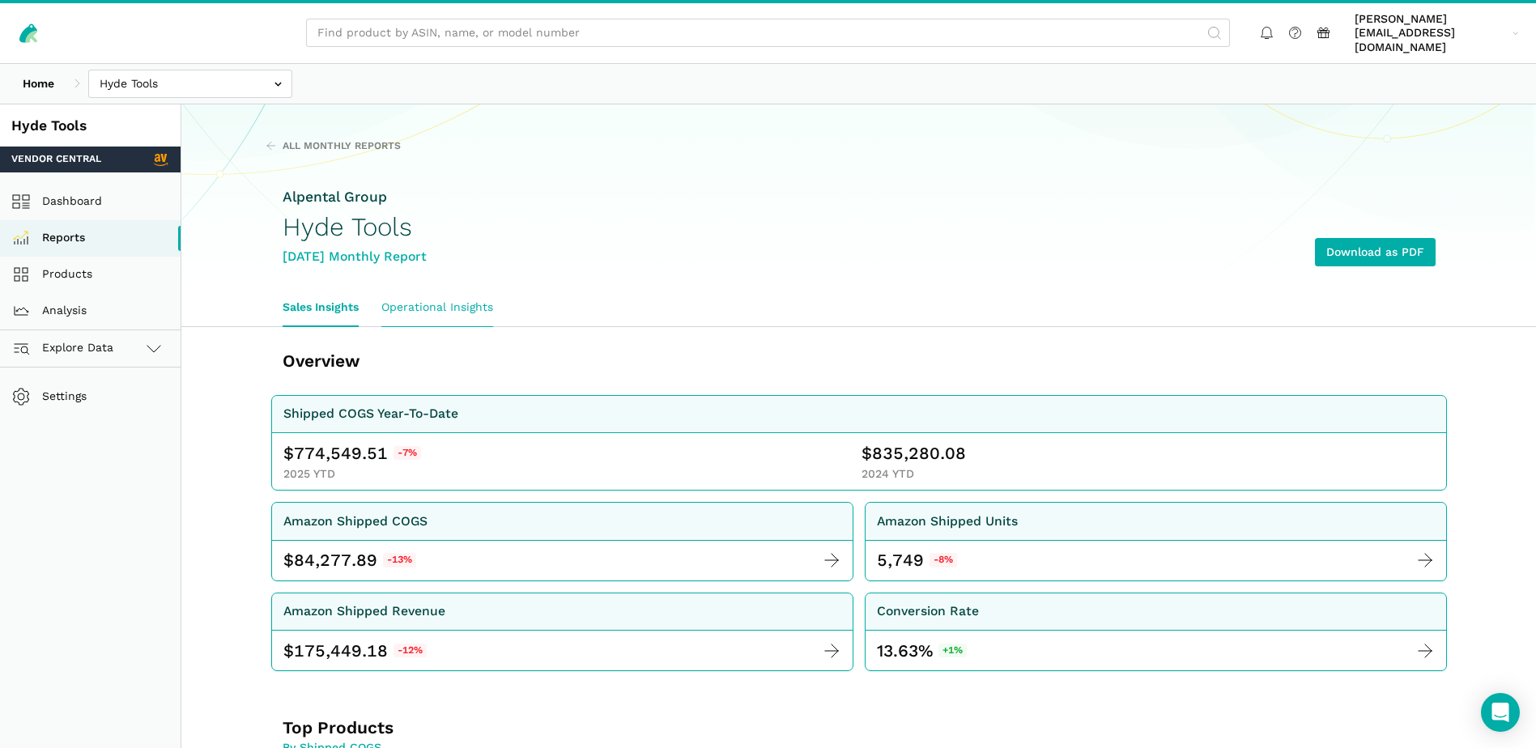
click at [381, 295] on link "Operational Insights" at bounding box center [437, 307] width 134 height 37
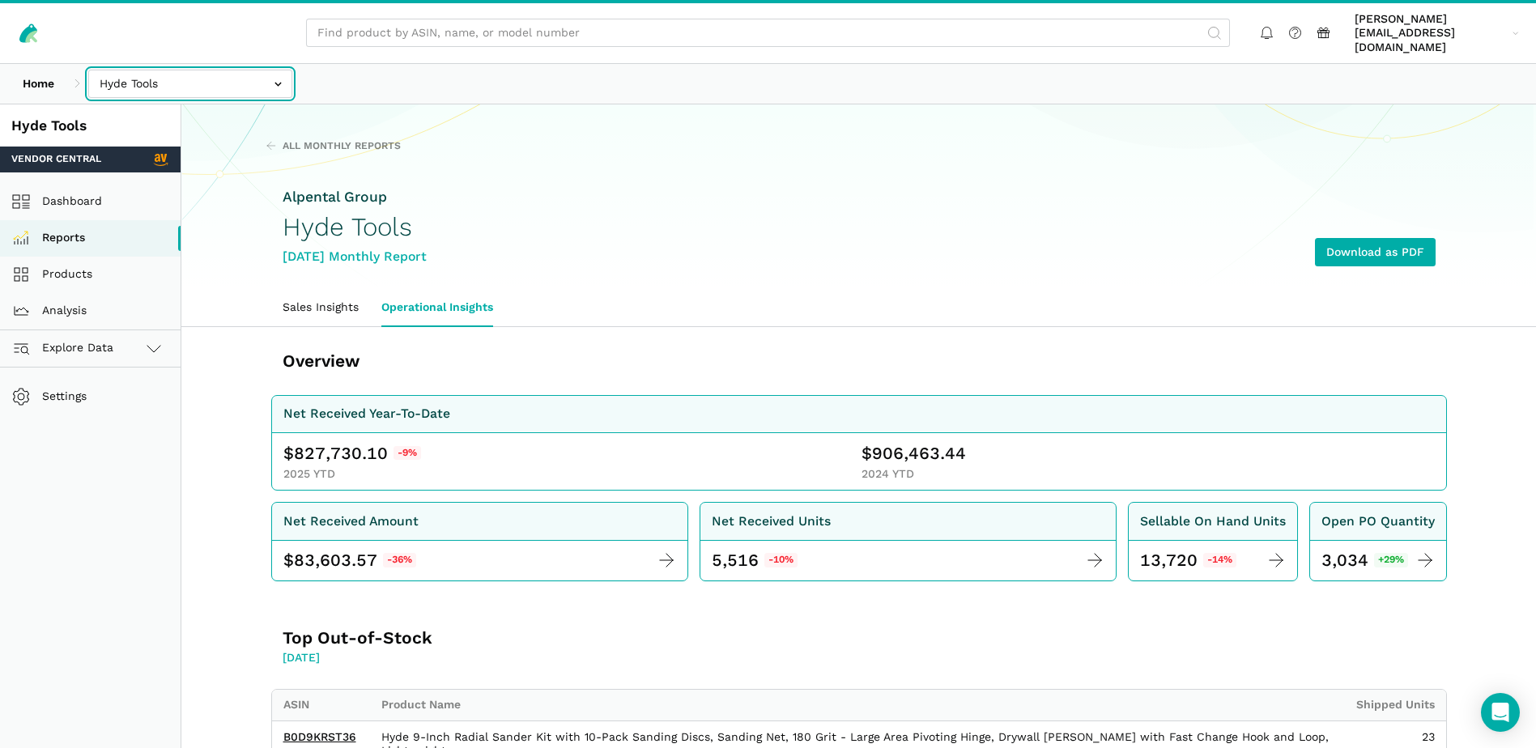
click at [275, 70] on input "text" at bounding box center [190, 84] width 204 height 28
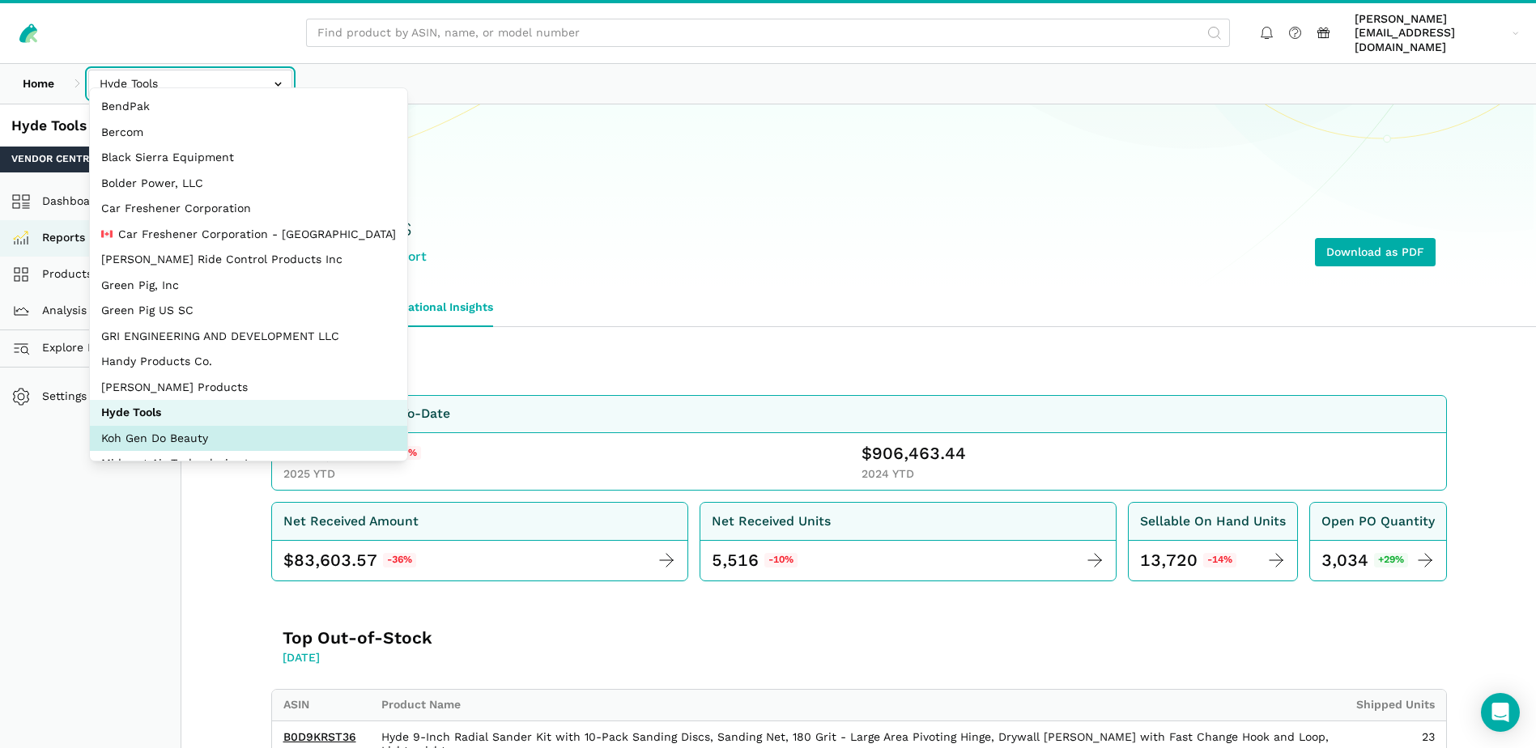
select select "BjByxUF6sGQPKFD7ntvJPVkd"
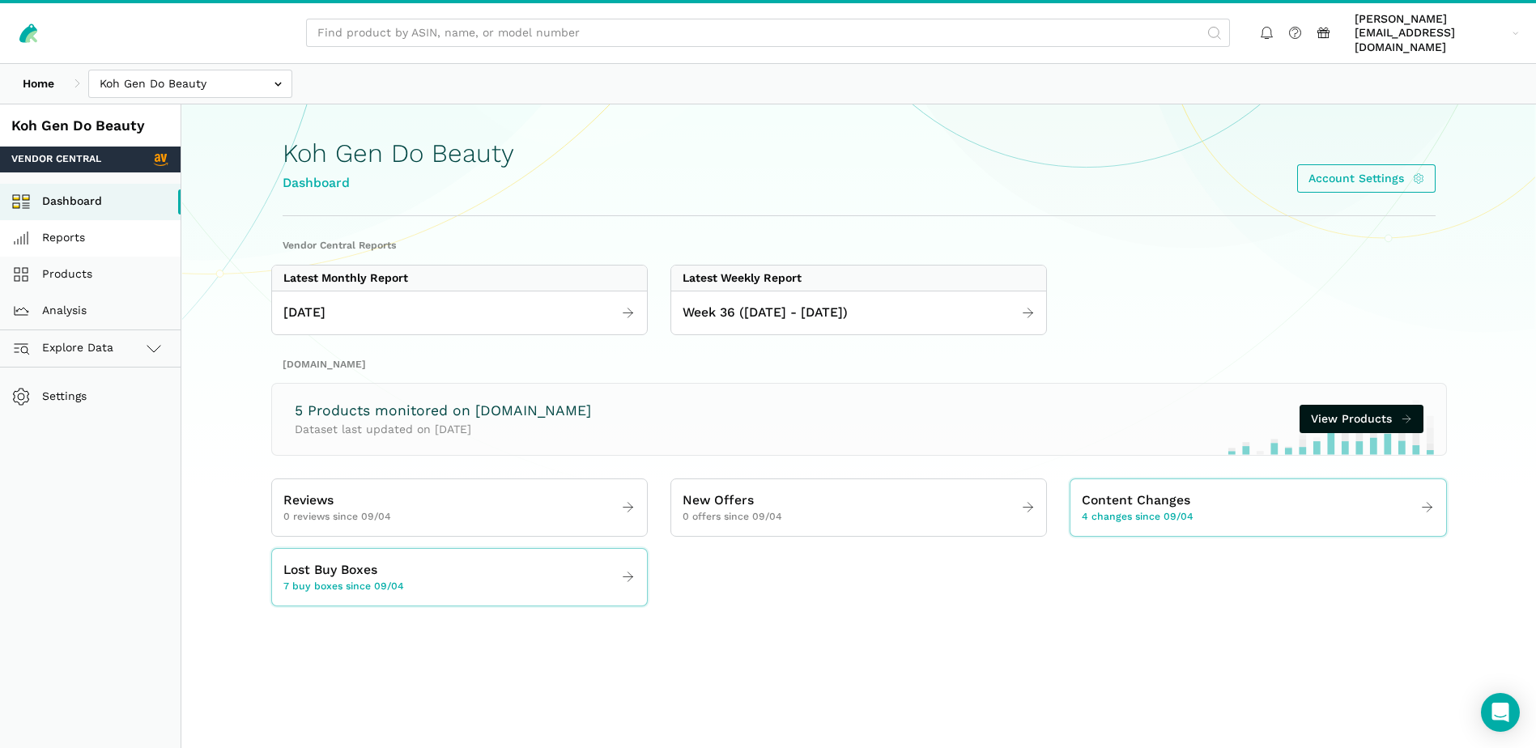
click at [73, 223] on link "Reports" at bounding box center [90, 238] width 181 height 36
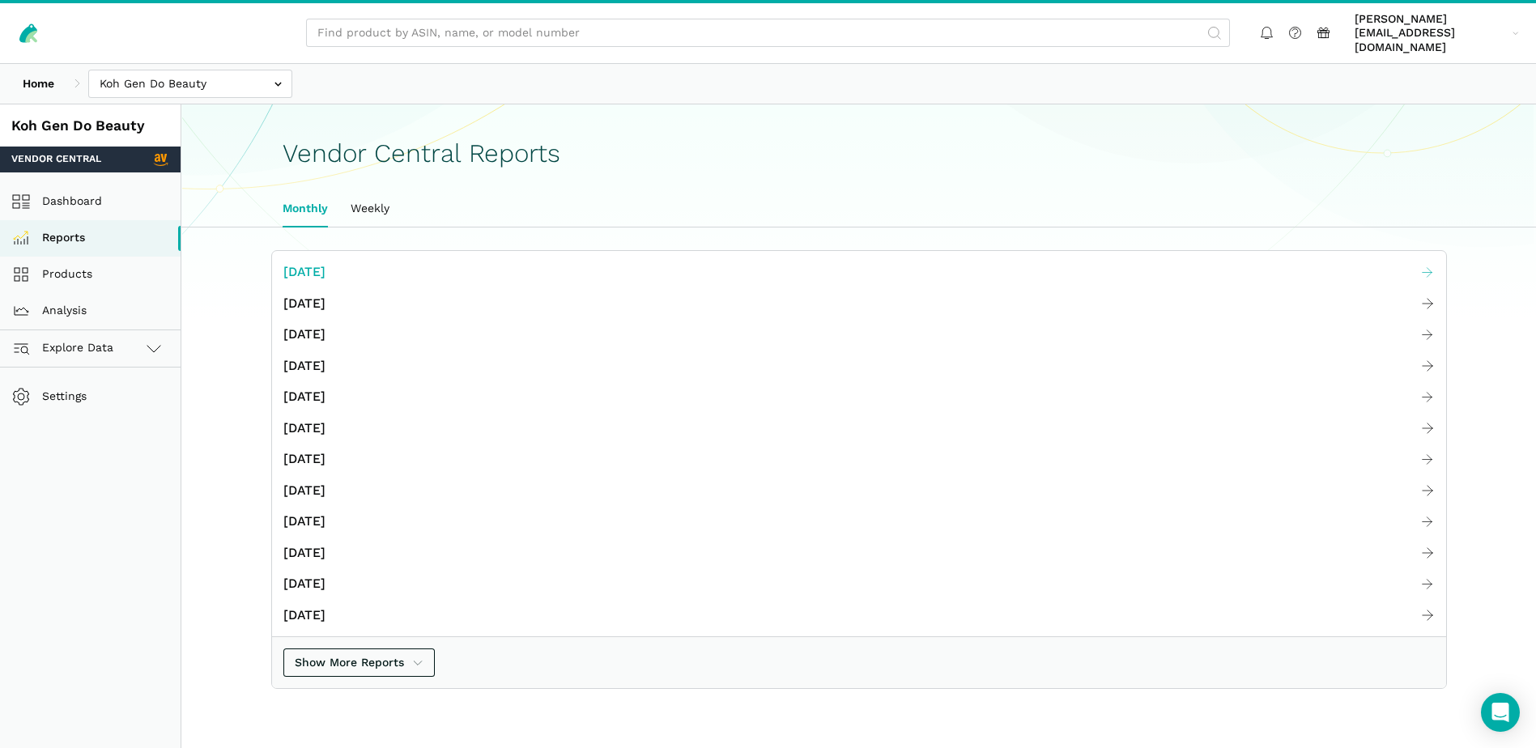
click at [318, 262] on span "[DATE]" at bounding box center [304, 272] width 42 height 20
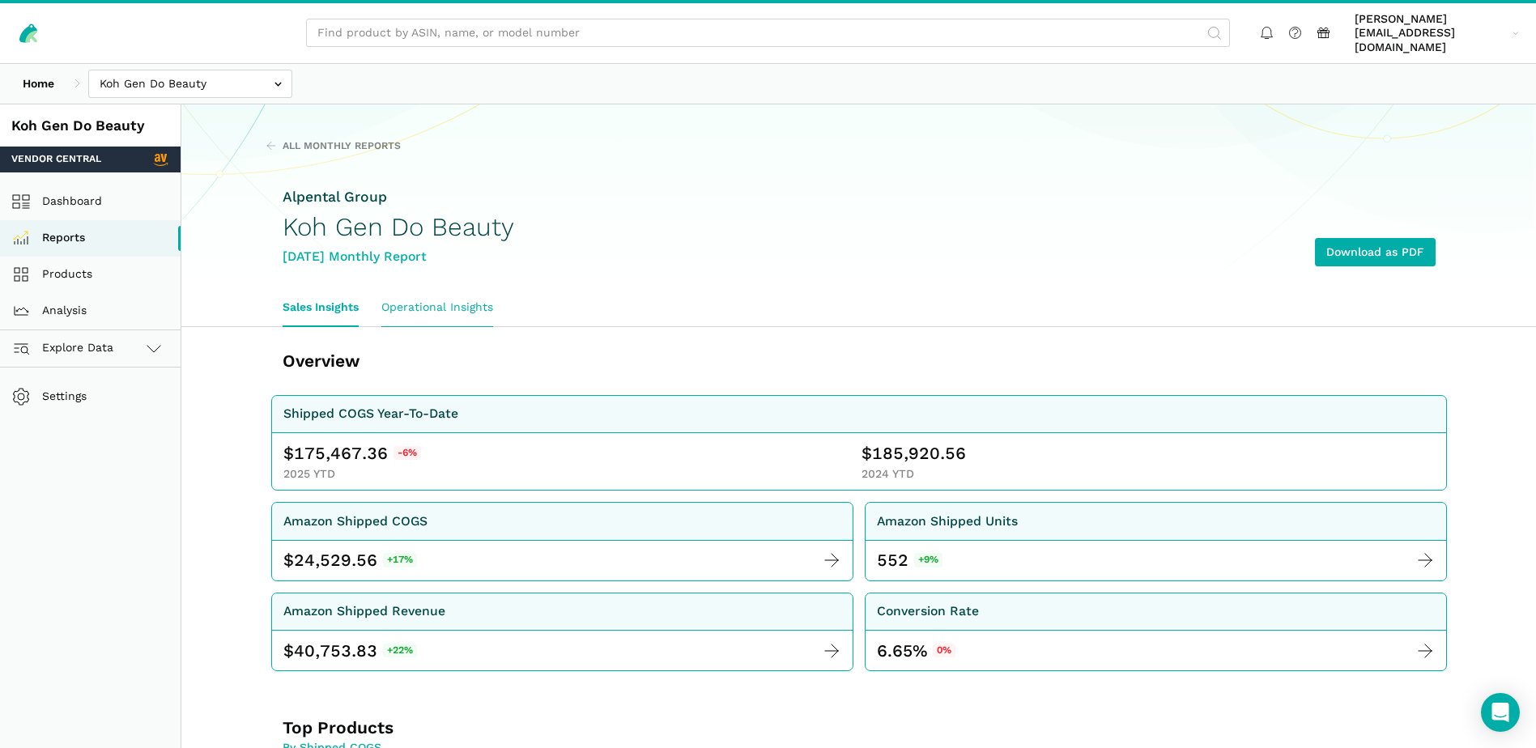
click at [459, 293] on link "Operational Insights" at bounding box center [437, 307] width 134 height 37
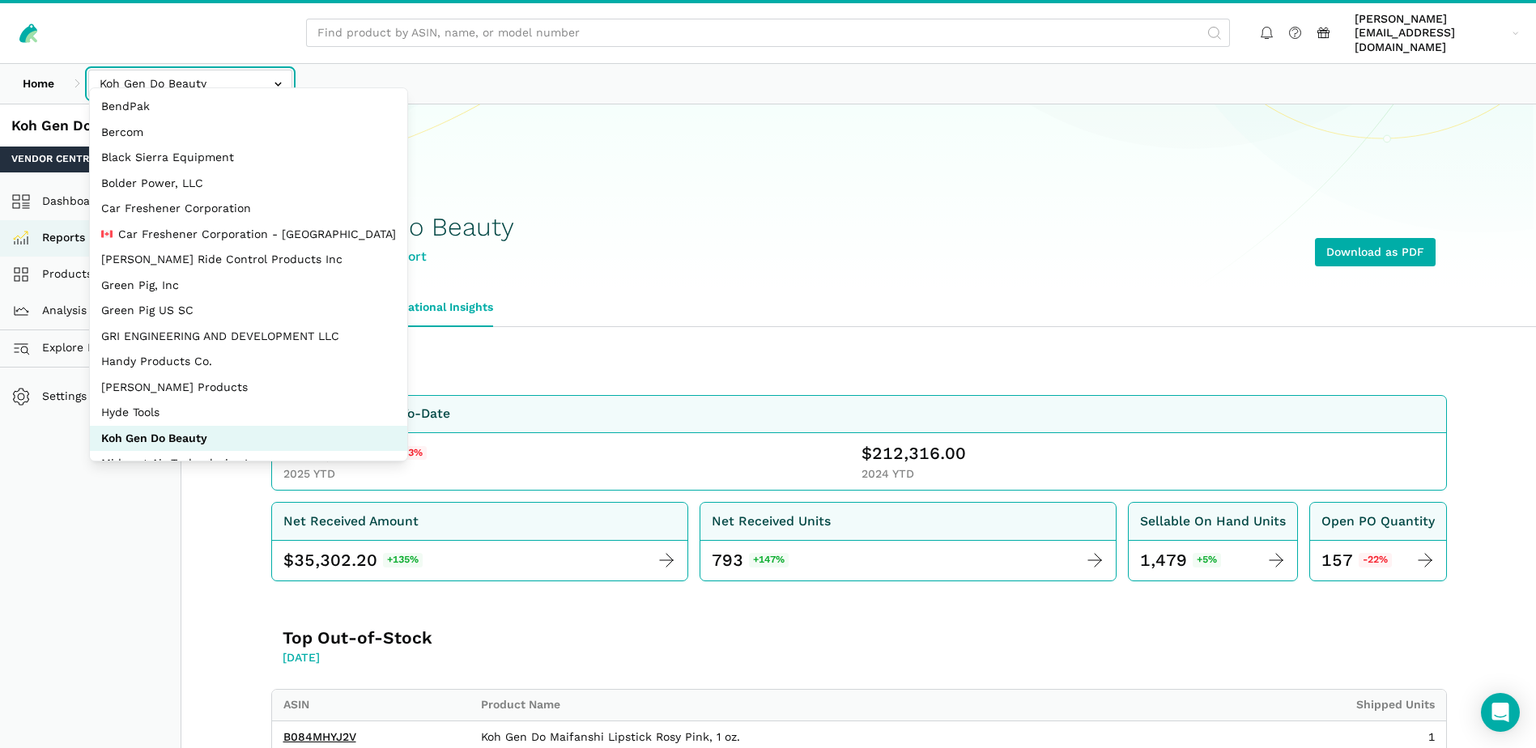
click at [245, 72] on input "text" at bounding box center [190, 84] width 204 height 28
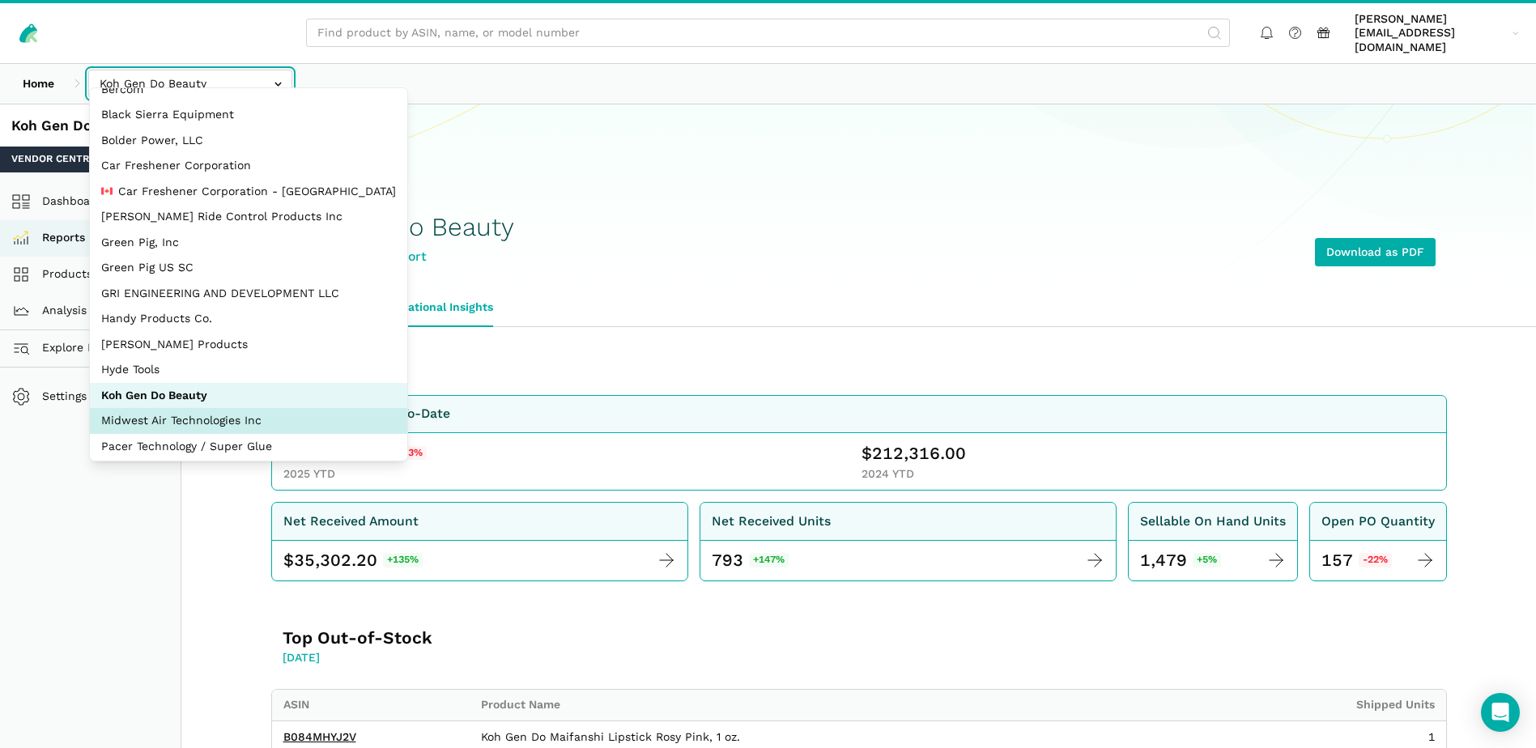
scroll to position [44, 0]
select select "zGneCySXZsNzLpqGA1m5dT8R"
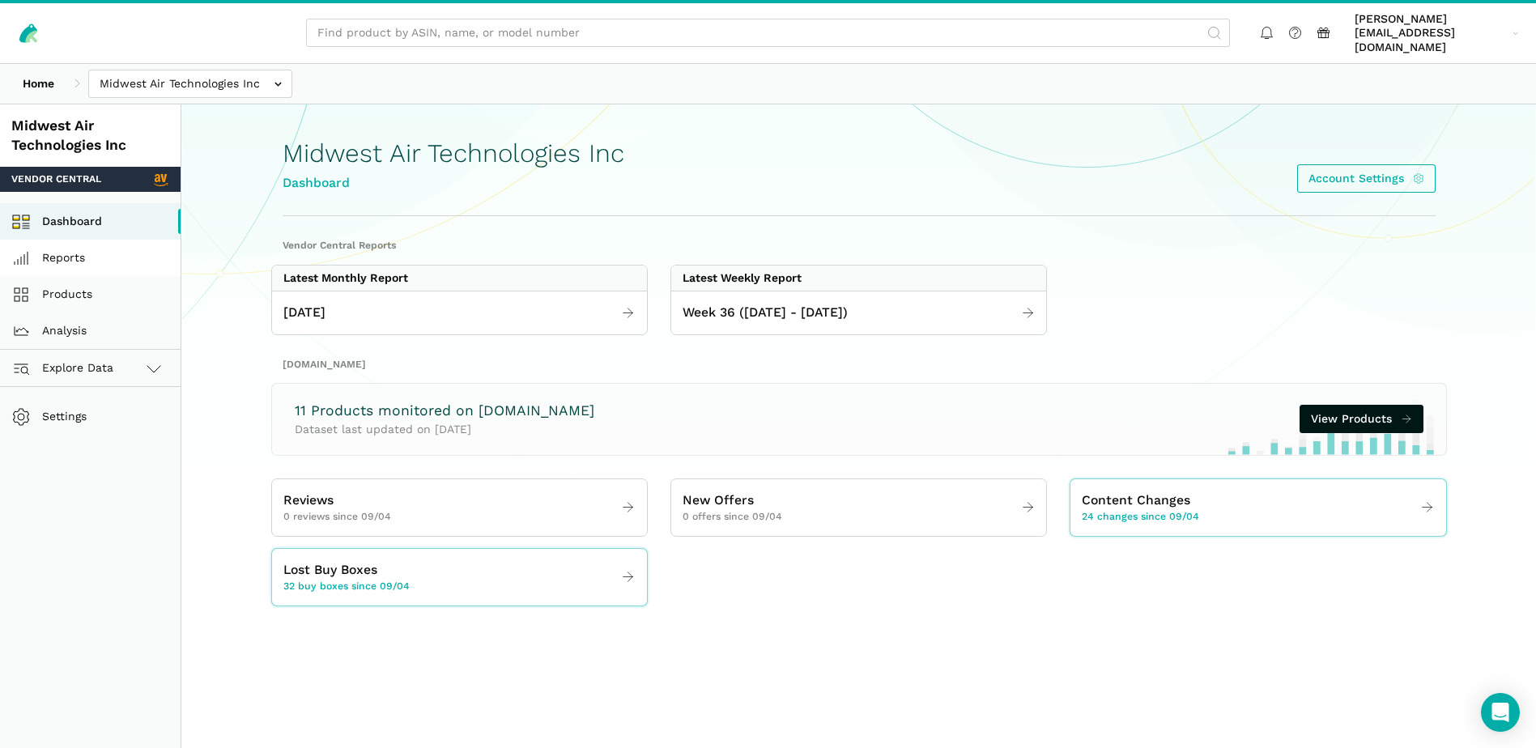
click at [64, 240] on link "Reports" at bounding box center [90, 258] width 181 height 36
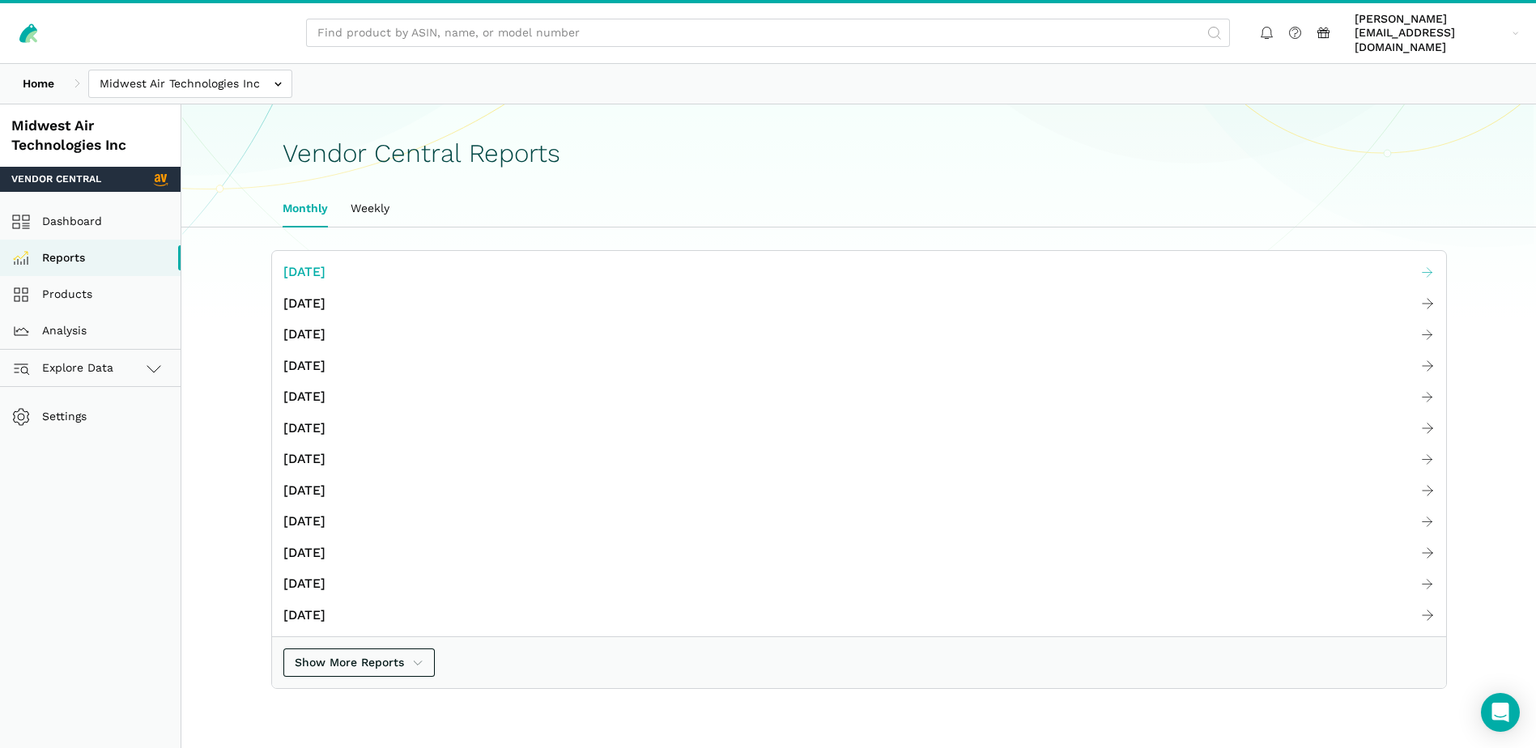
click at [326, 262] on span "[DATE]" at bounding box center [304, 272] width 42 height 20
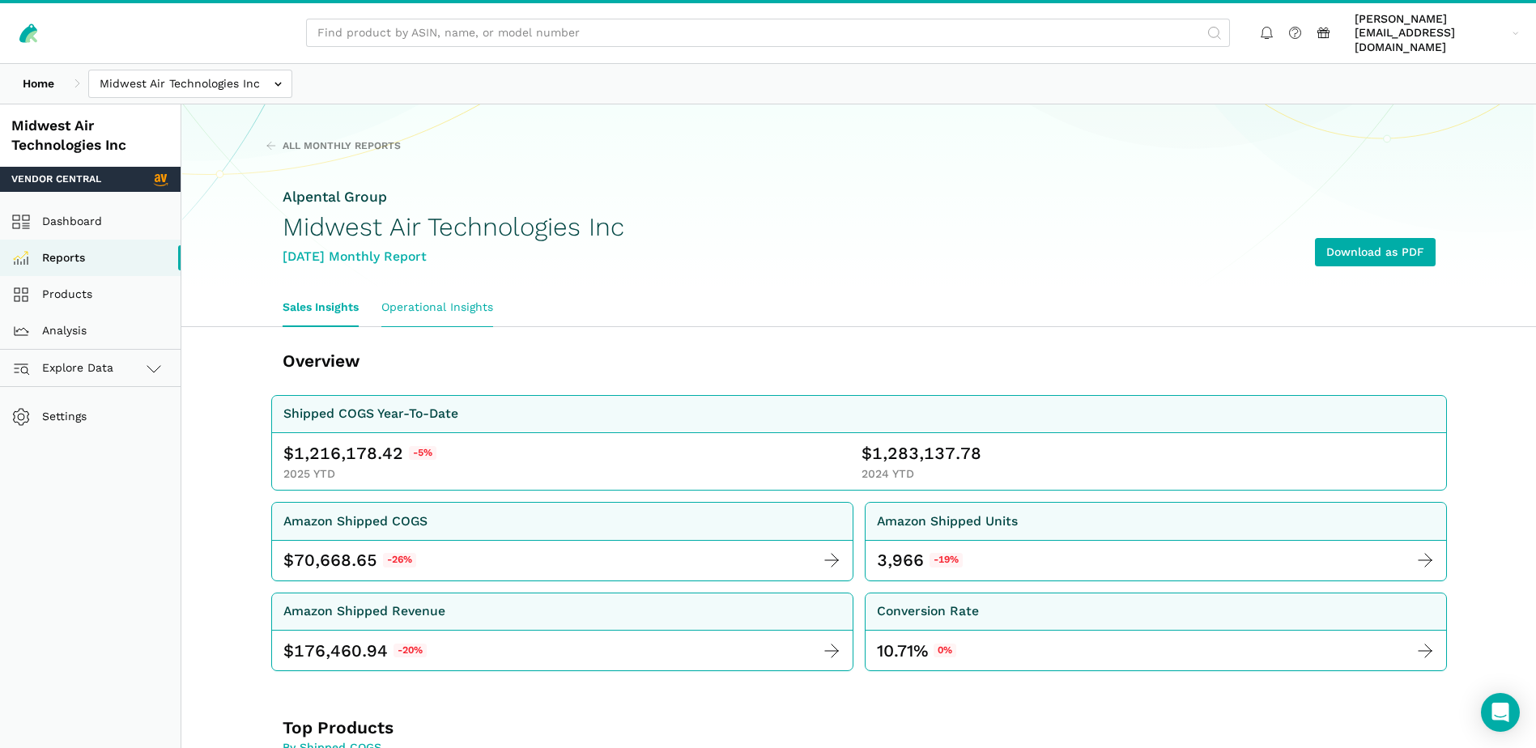
click at [423, 293] on link "Operational Insights" at bounding box center [437, 307] width 134 height 37
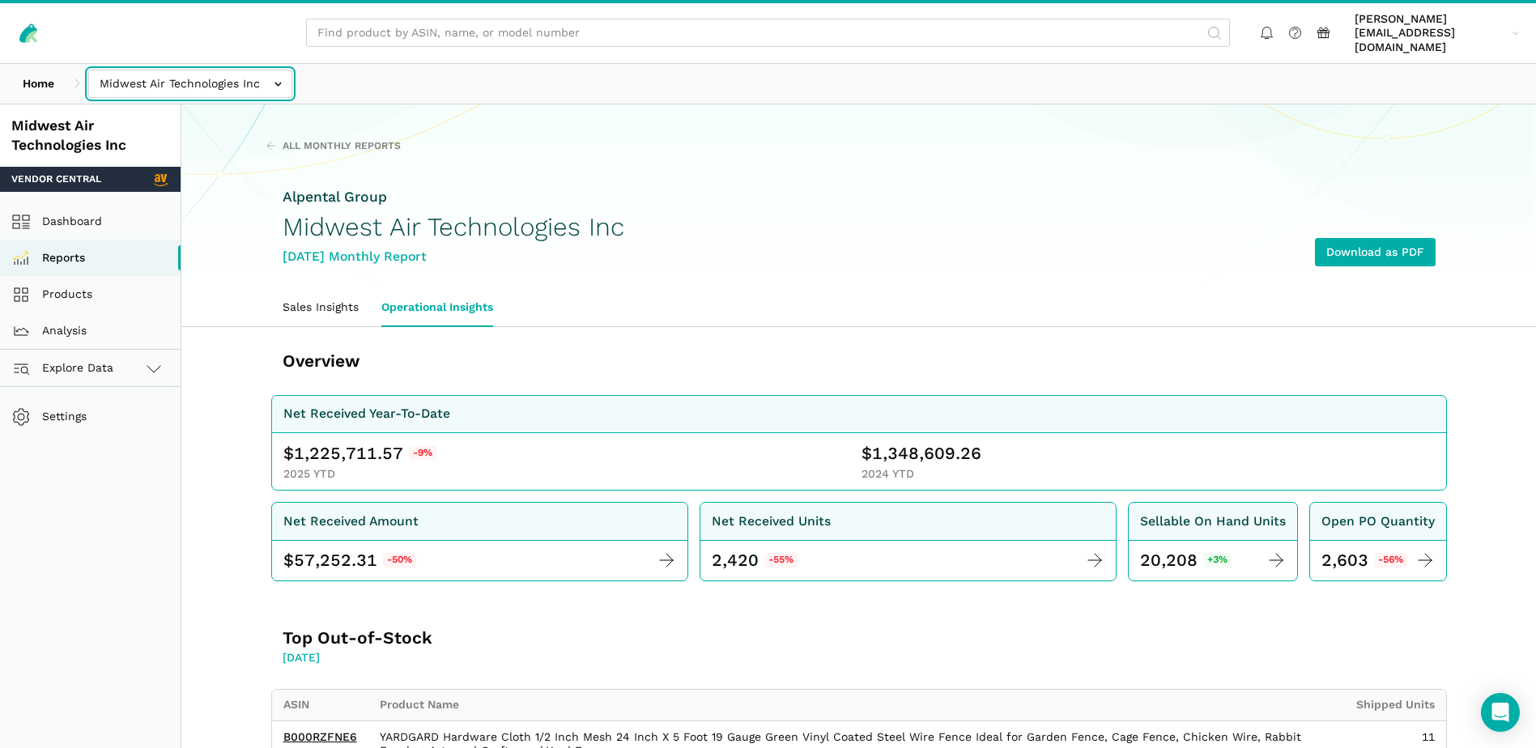
click at [274, 70] on input "text" at bounding box center [190, 84] width 204 height 28
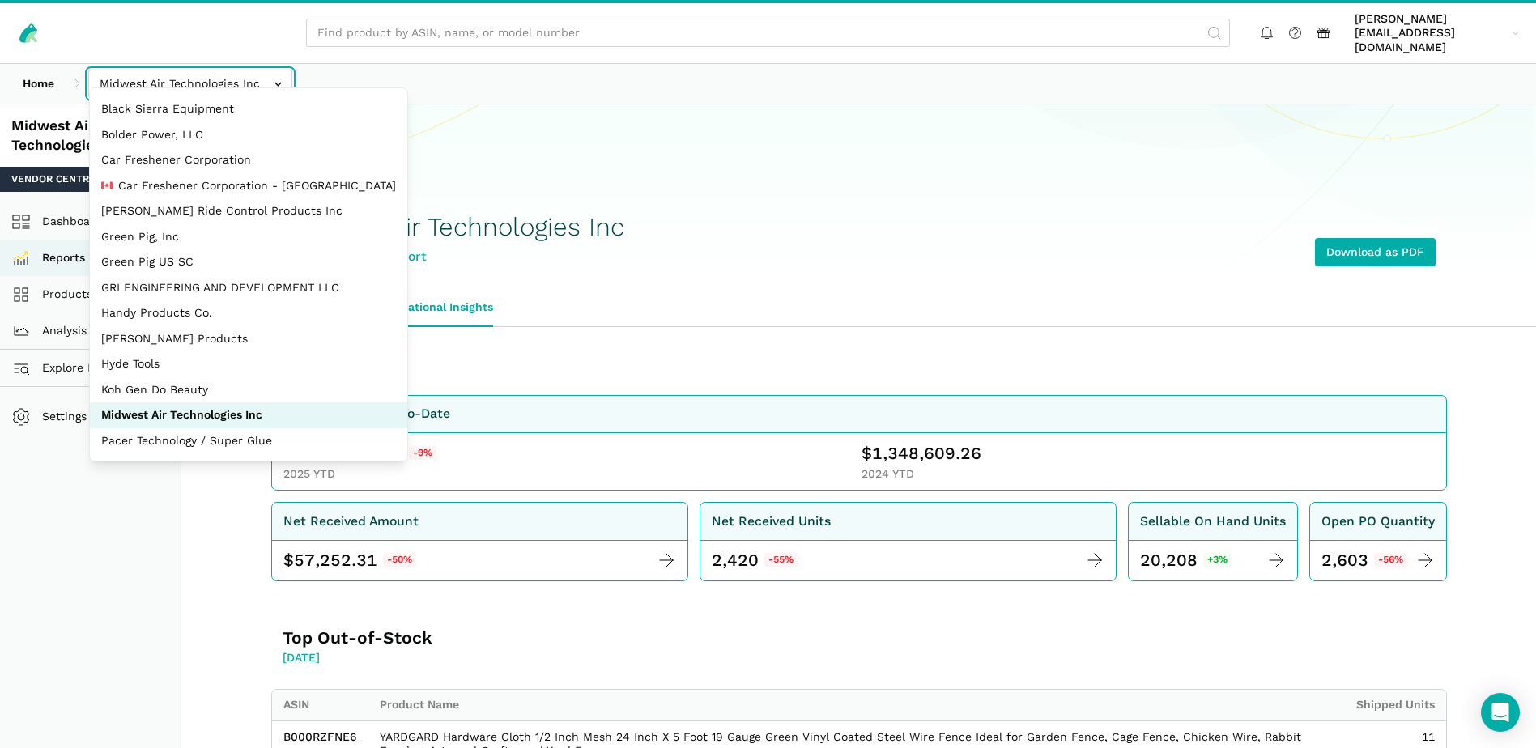
scroll to position [73, 0]
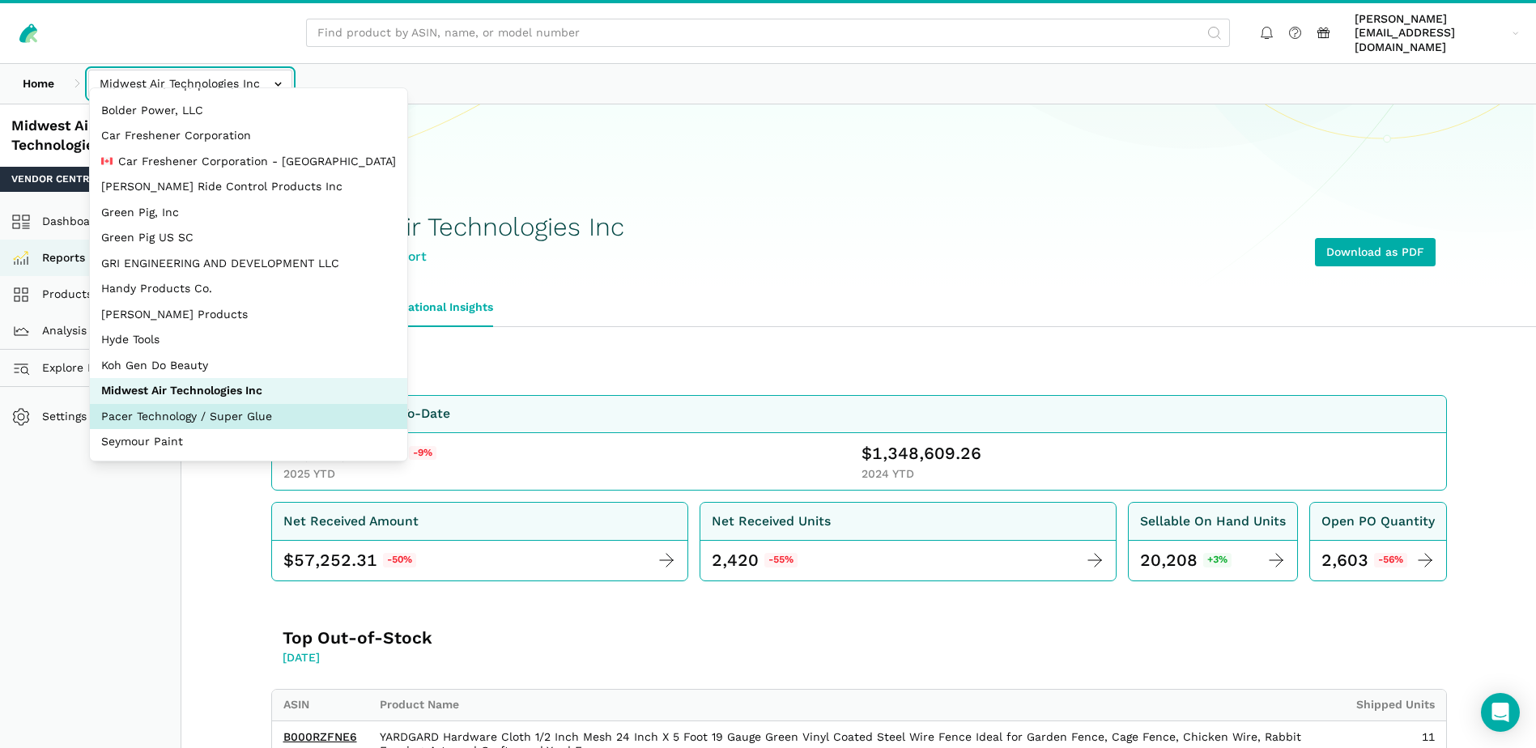
select select "fkxqHxM23aXfX8SirVafsdf2"
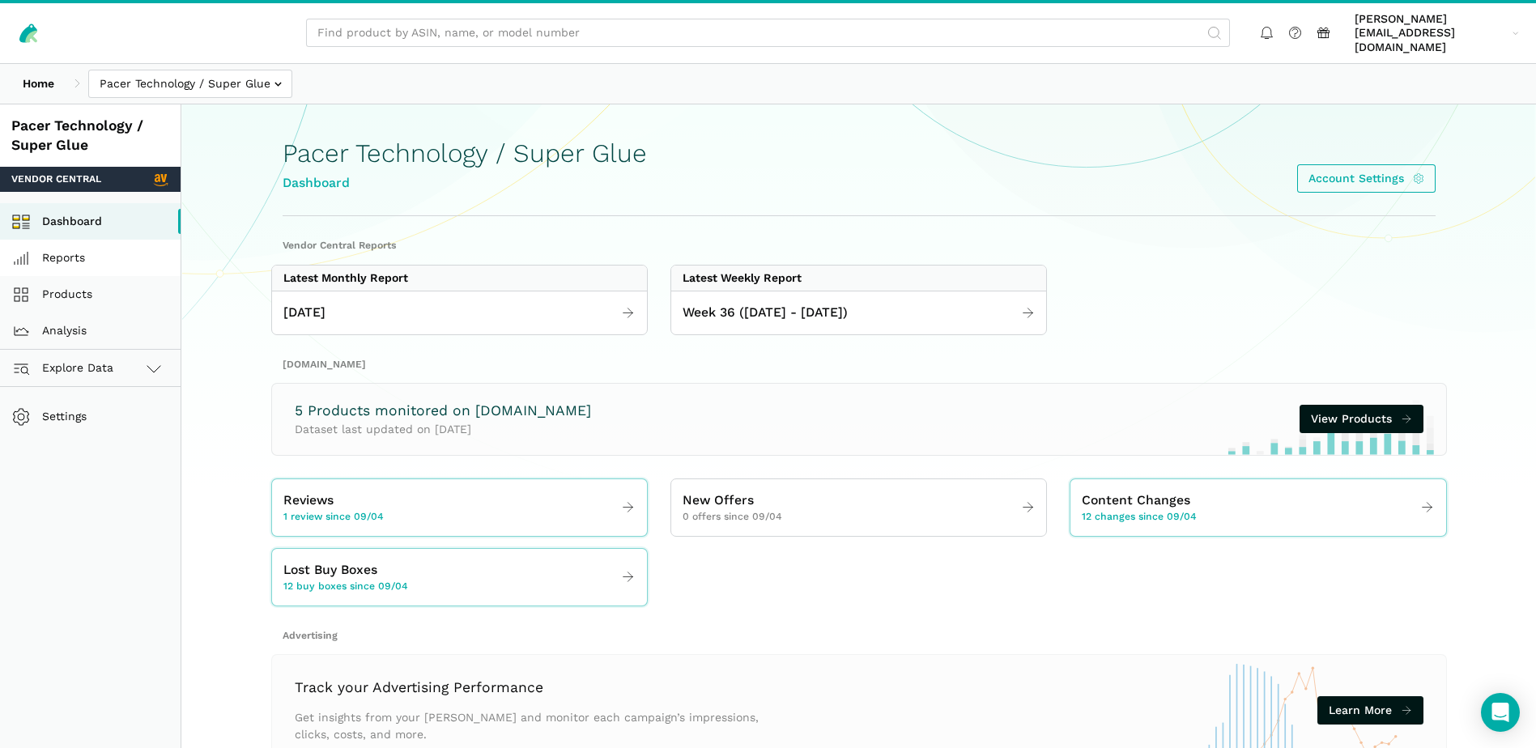
click at [78, 249] on link "Reports" at bounding box center [90, 258] width 181 height 36
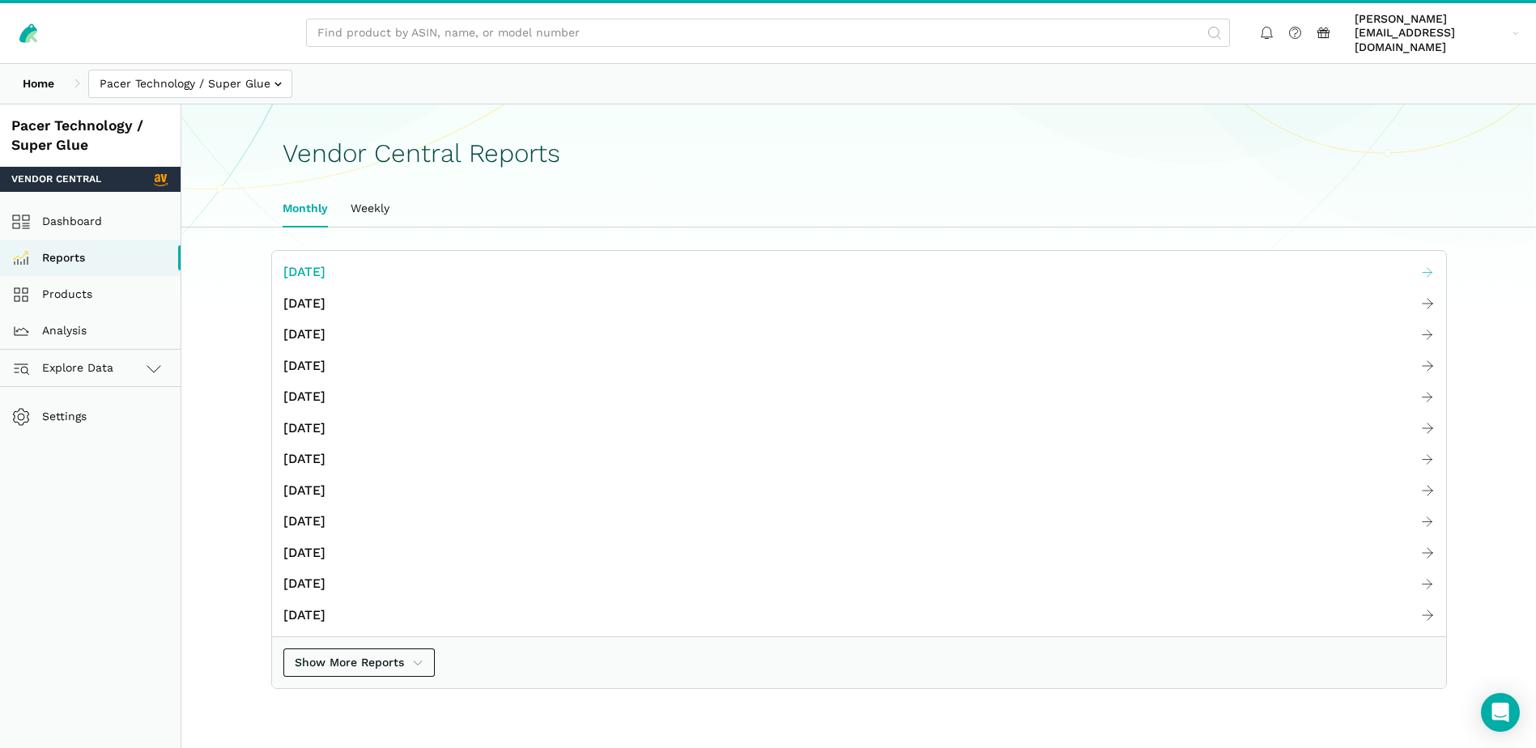
click at [326, 262] on span "[DATE]" at bounding box center [304, 272] width 42 height 20
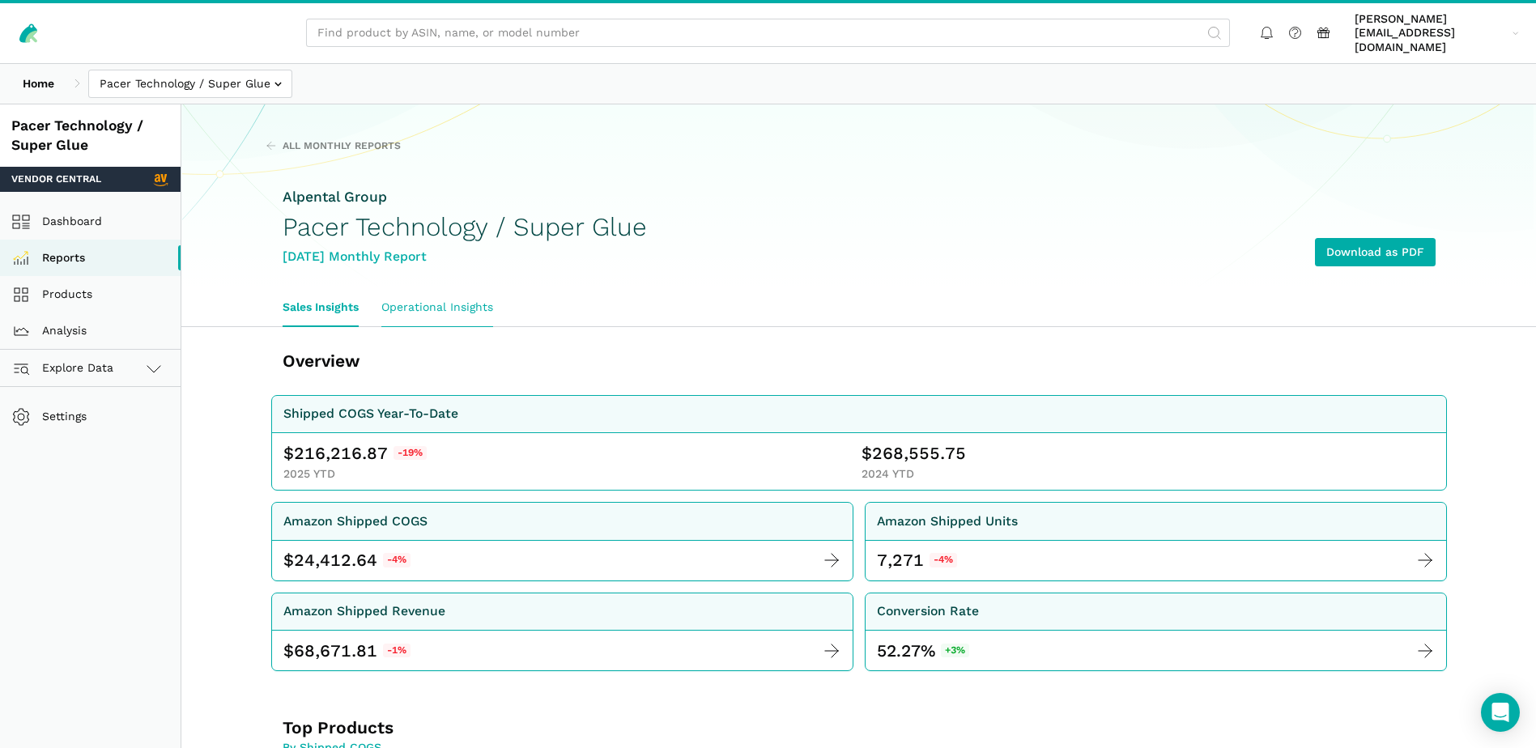
click at [453, 289] on link "Operational Insights" at bounding box center [437, 307] width 134 height 37
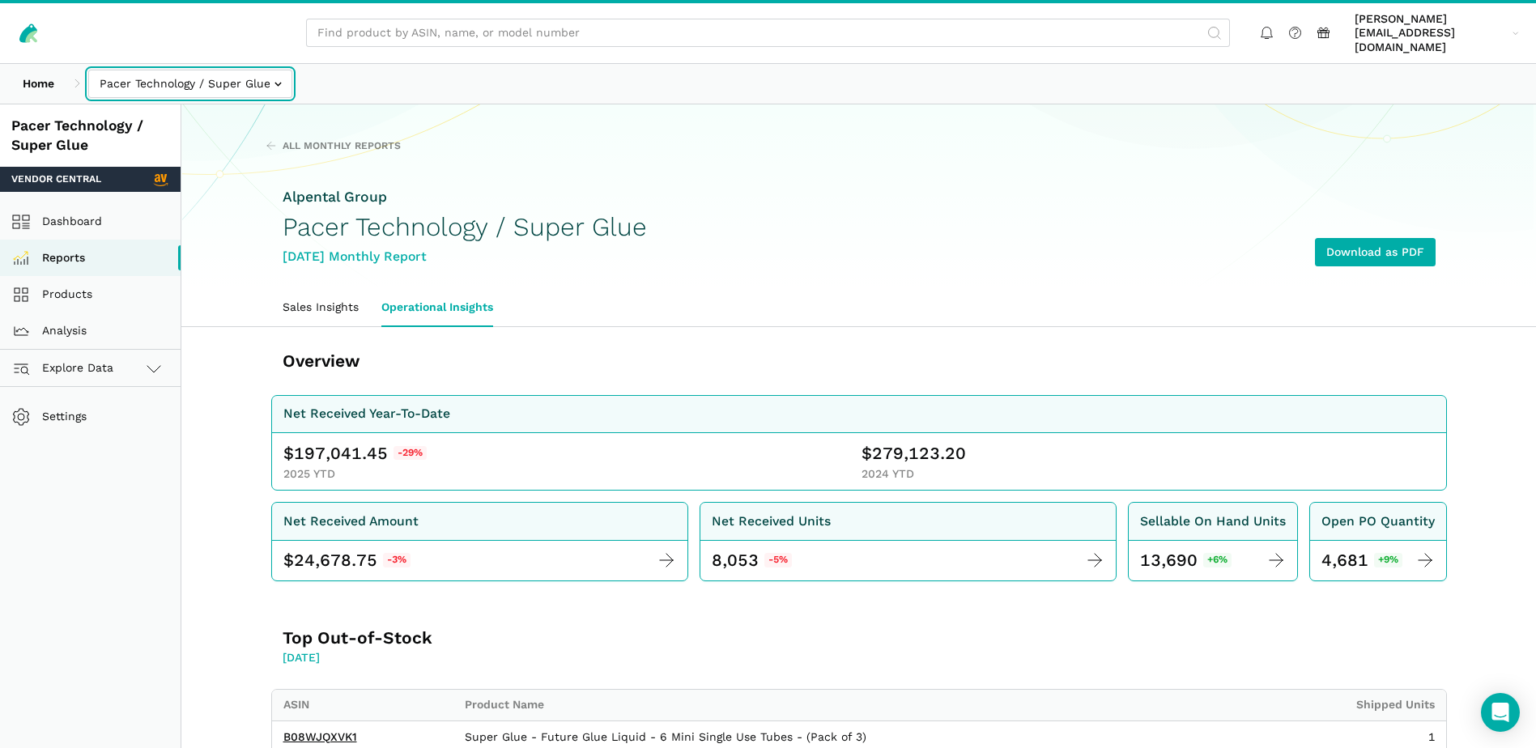
click at [285, 70] on input "text" at bounding box center [190, 84] width 204 height 28
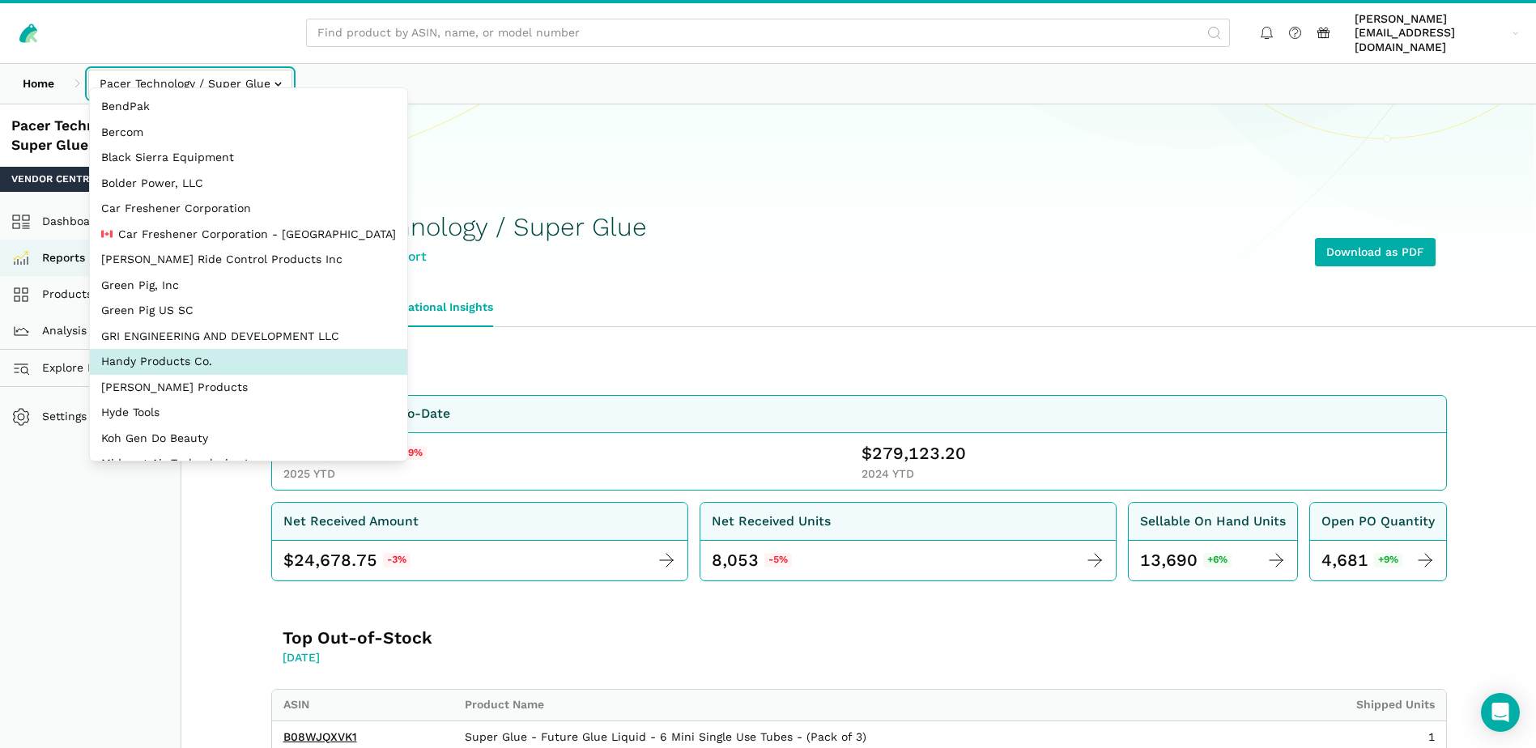
scroll to position [73, 0]
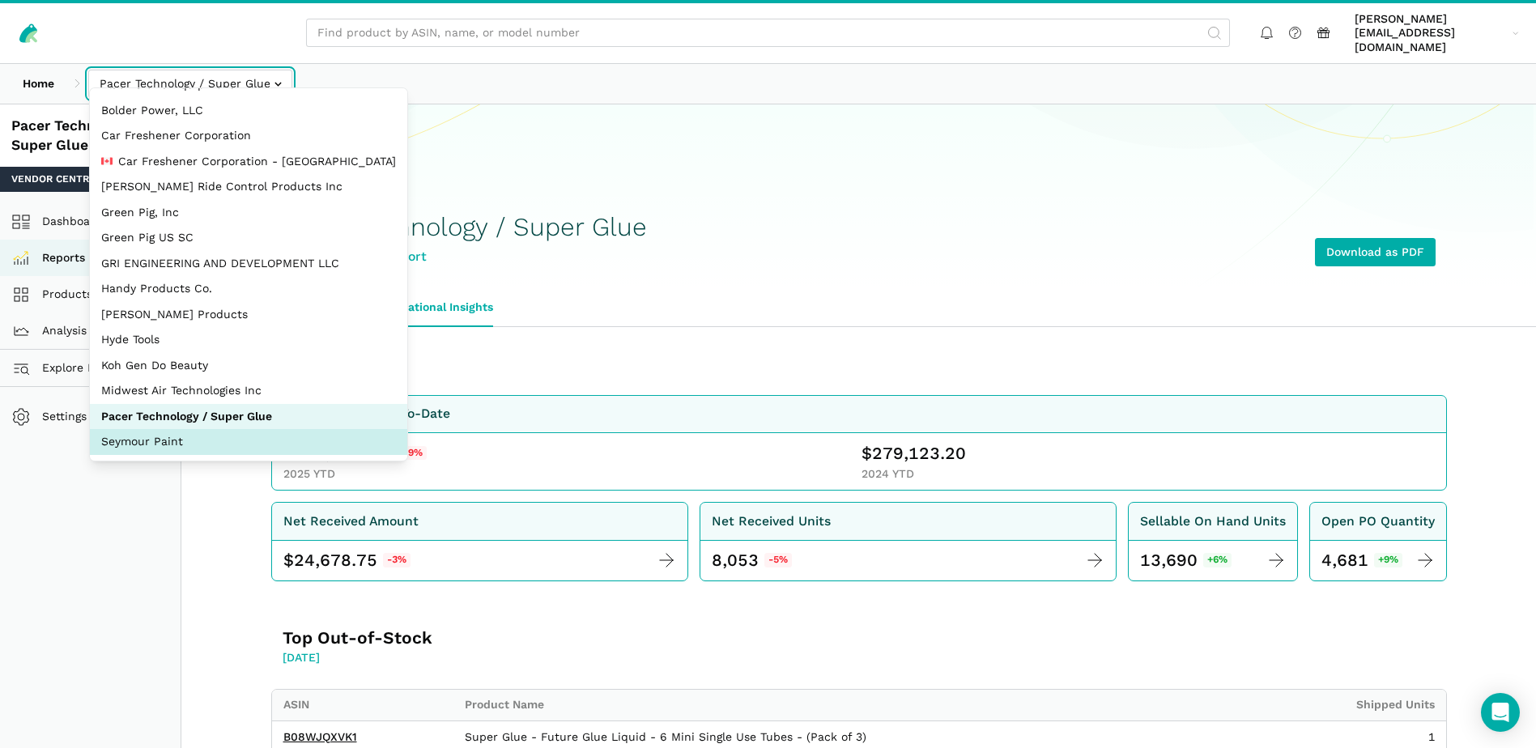
select select "JWGB2SoxgRv566CvbGME62sc"
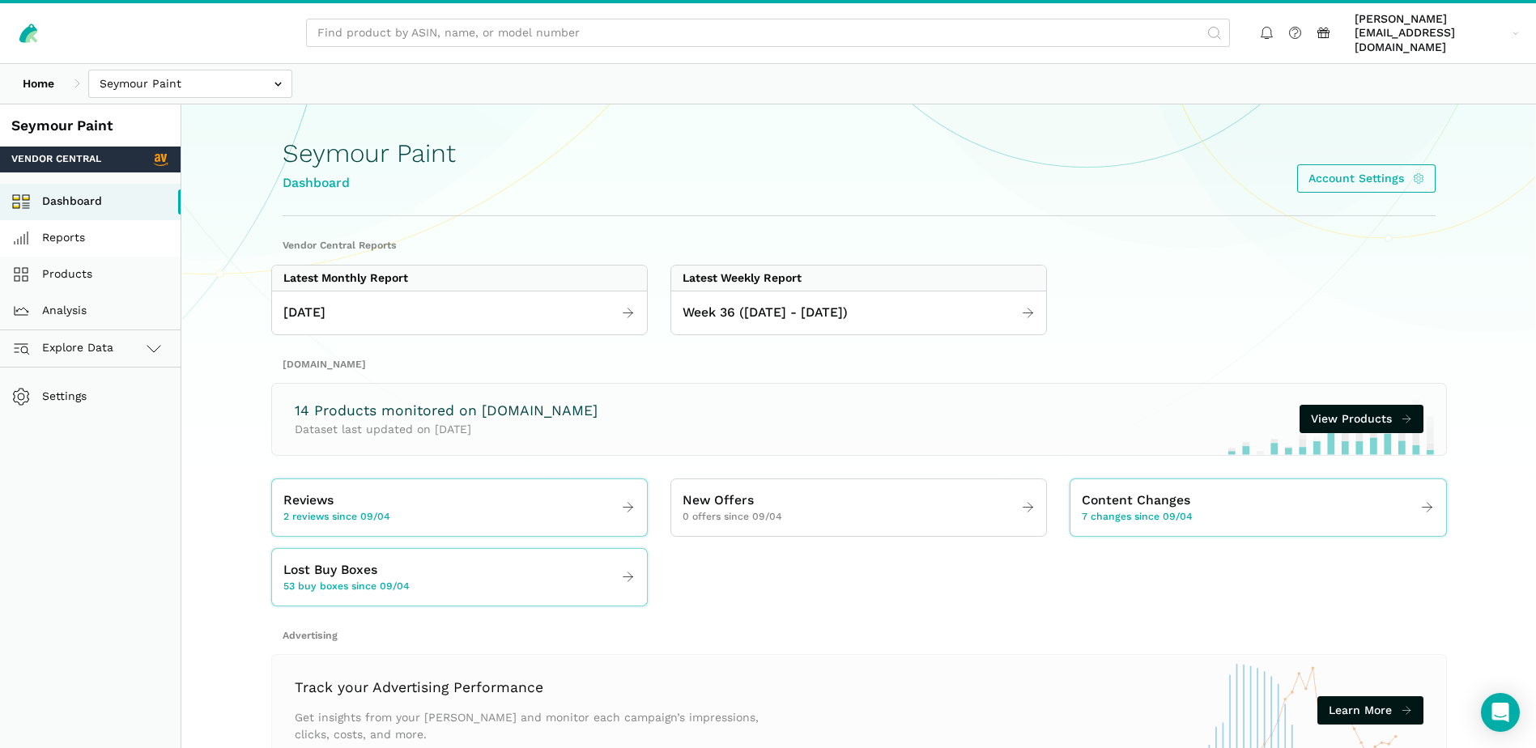
click at [74, 224] on link "Reports" at bounding box center [90, 238] width 181 height 36
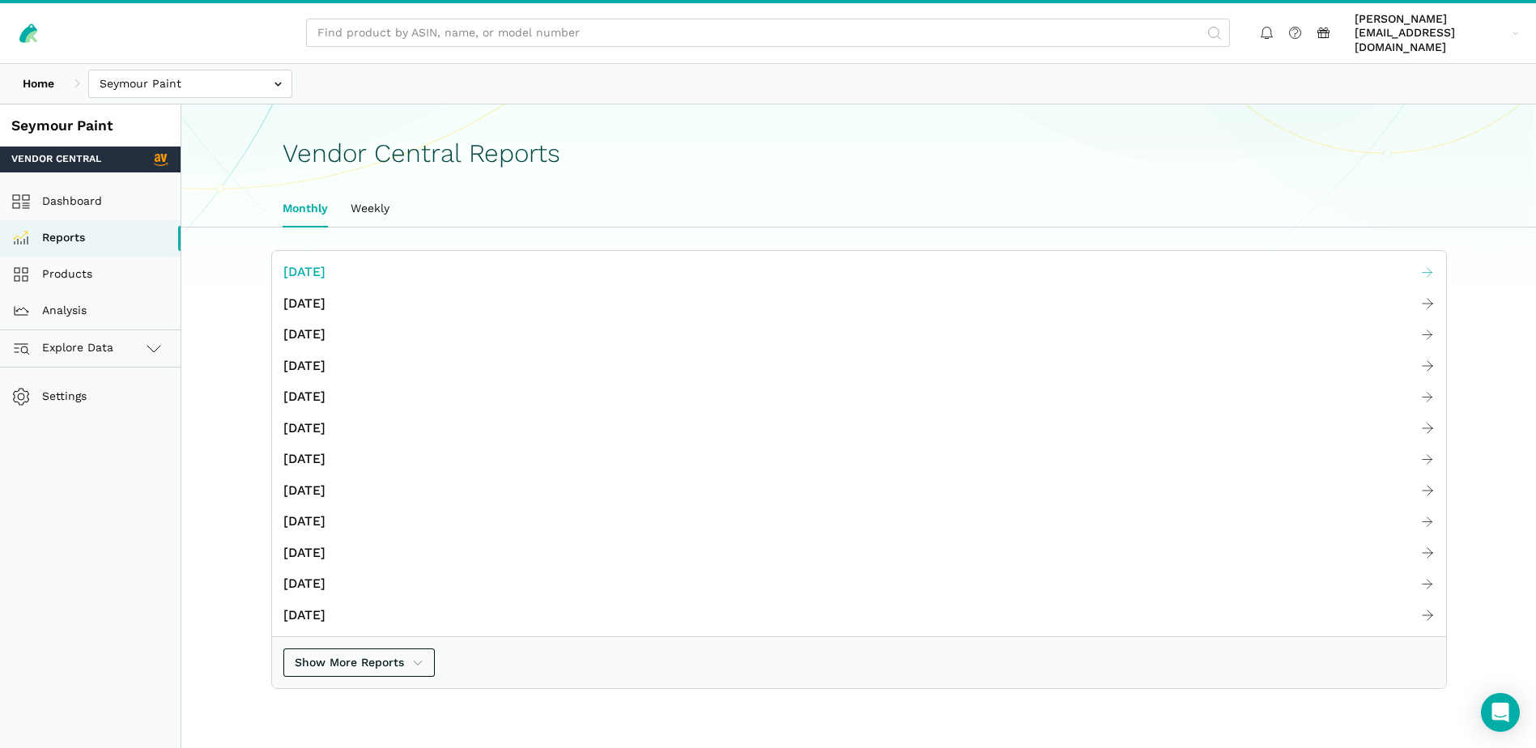
click at [326, 262] on span "[DATE]" at bounding box center [304, 272] width 42 height 20
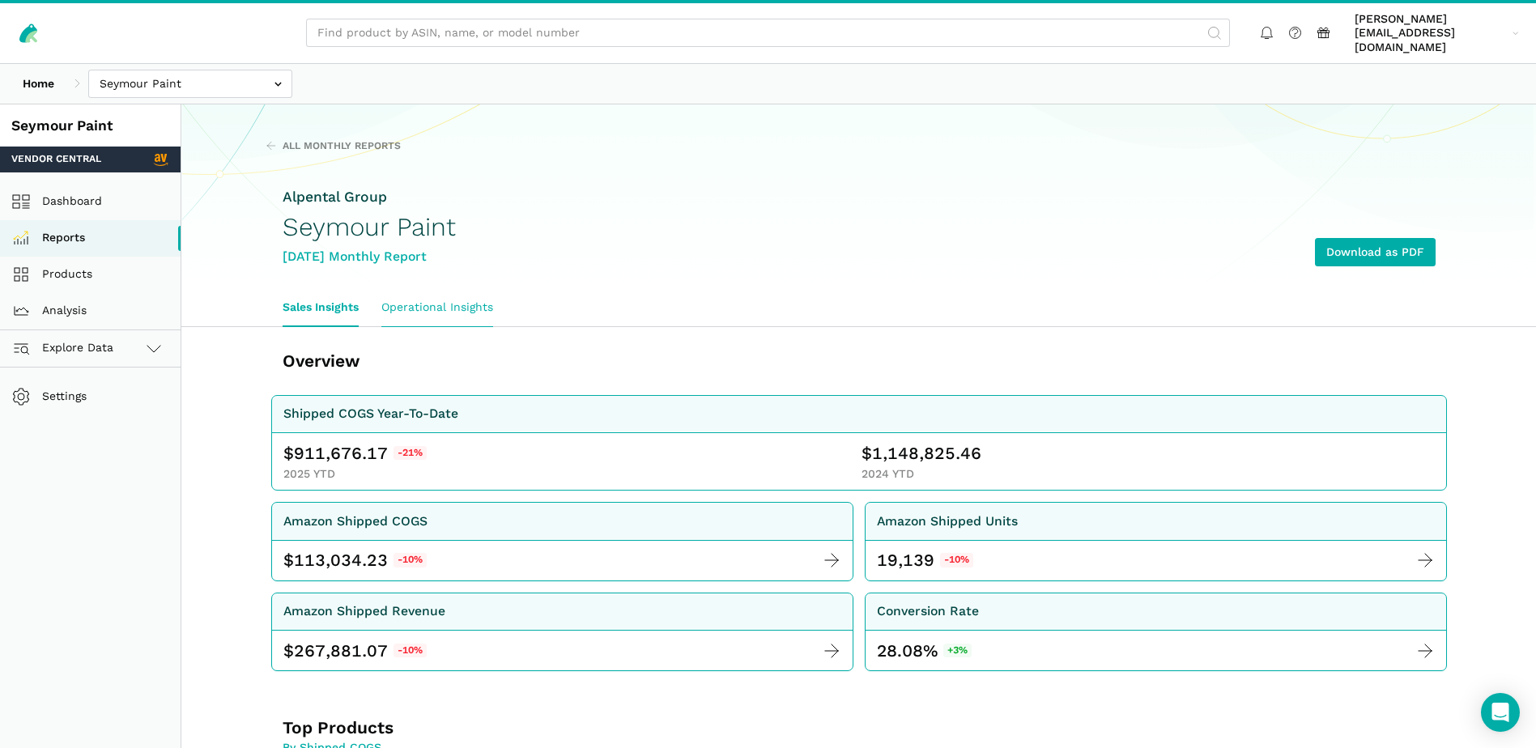
click at [471, 297] on link "Operational Insights" at bounding box center [437, 307] width 134 height 37
